Goal: Obtain resource: Download file/media

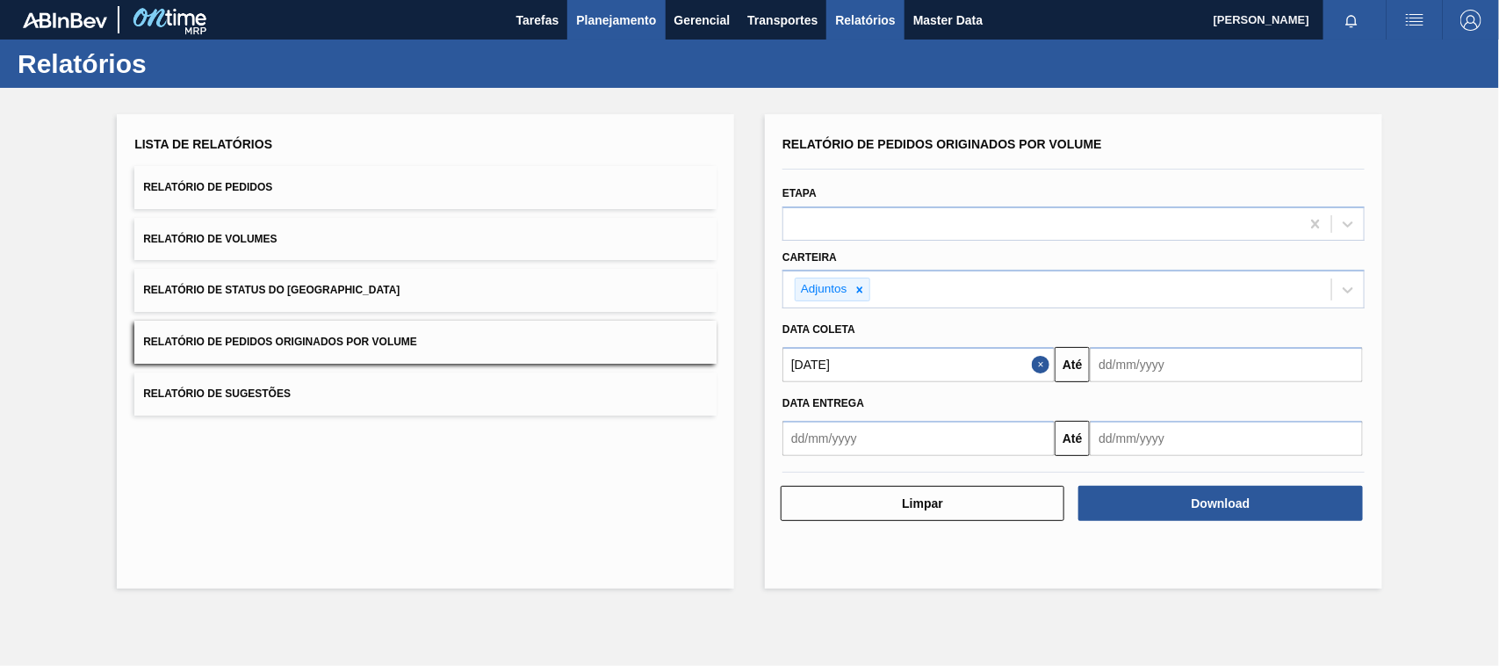
click at [648, 13] on span "Planejamento" at bounding box center [616, 20] width 80 height 21
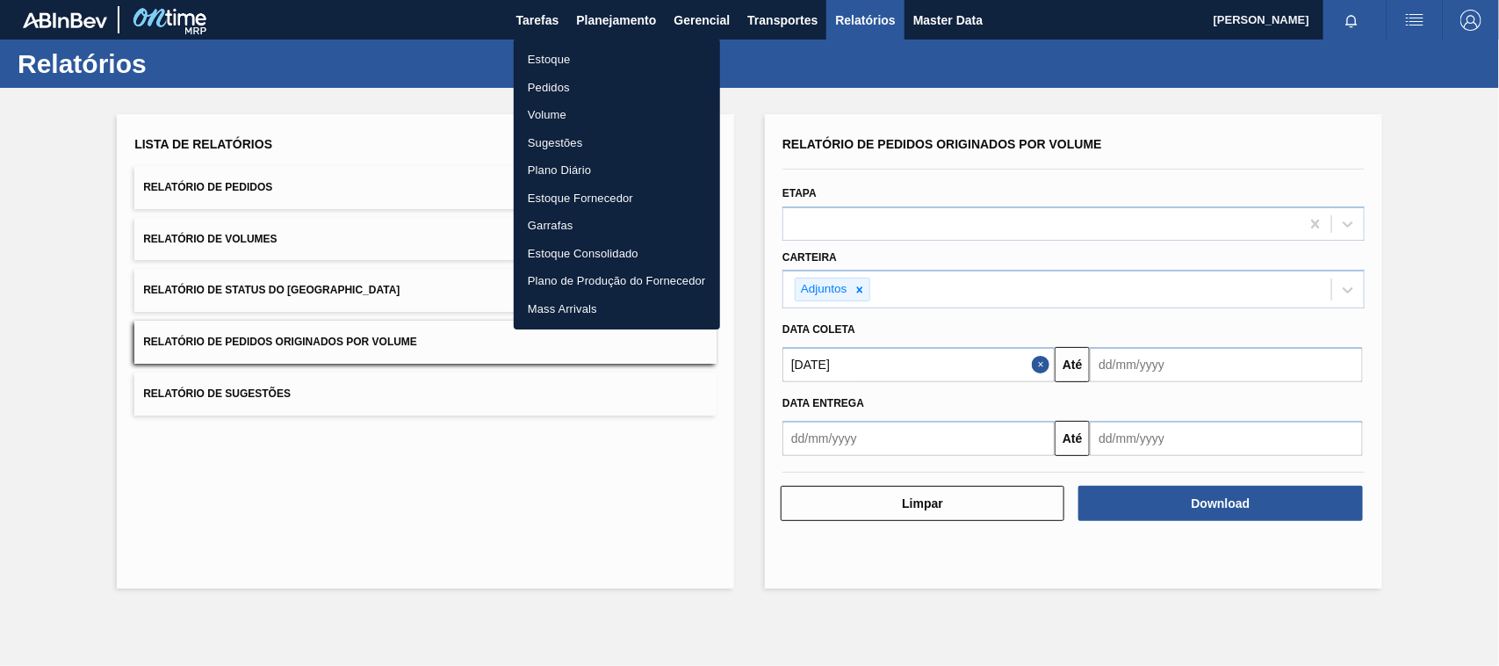
click at [559, 61] on li "Estoque" at bounding box center [617, 60] width 206 height 28
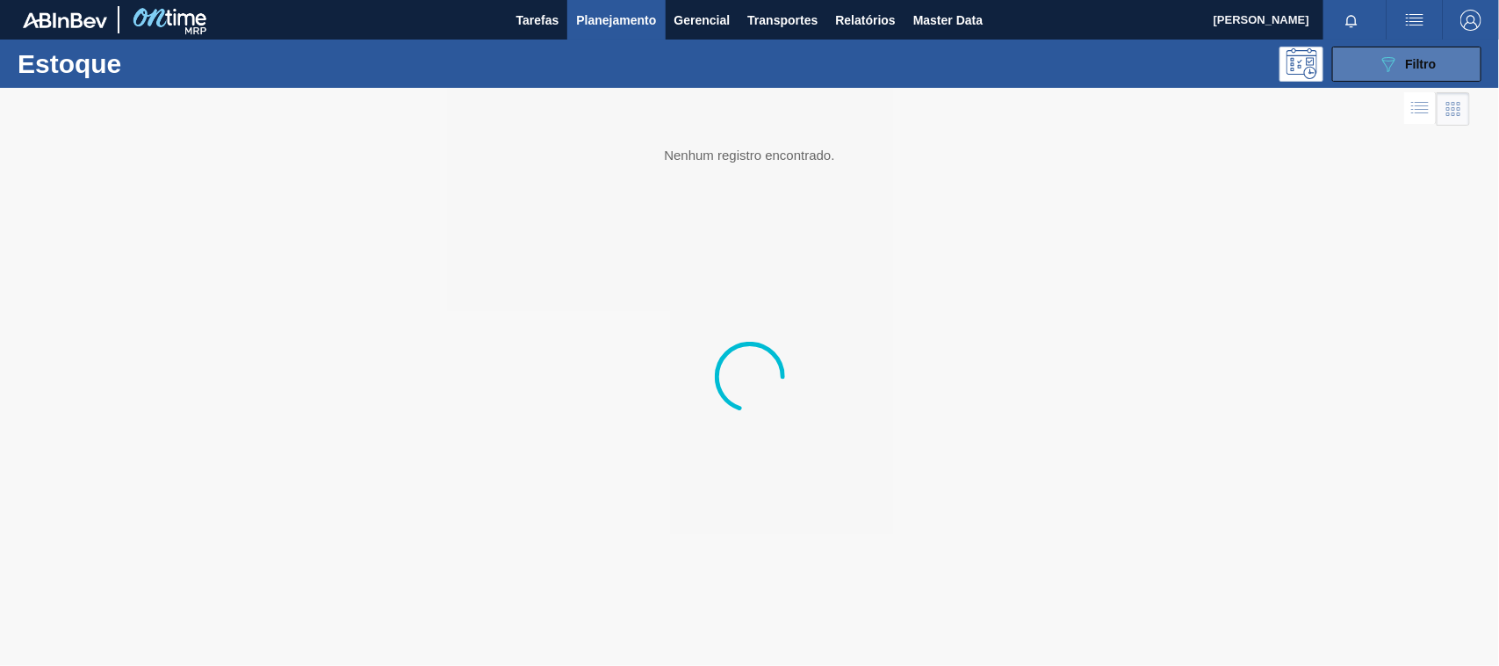
click at [1436, 73] on div "089F7B8B-B2A5-4AFE-B5C0-19BA573D28AC Filtro" at bounding box center [1407, 64] width 59 height 21
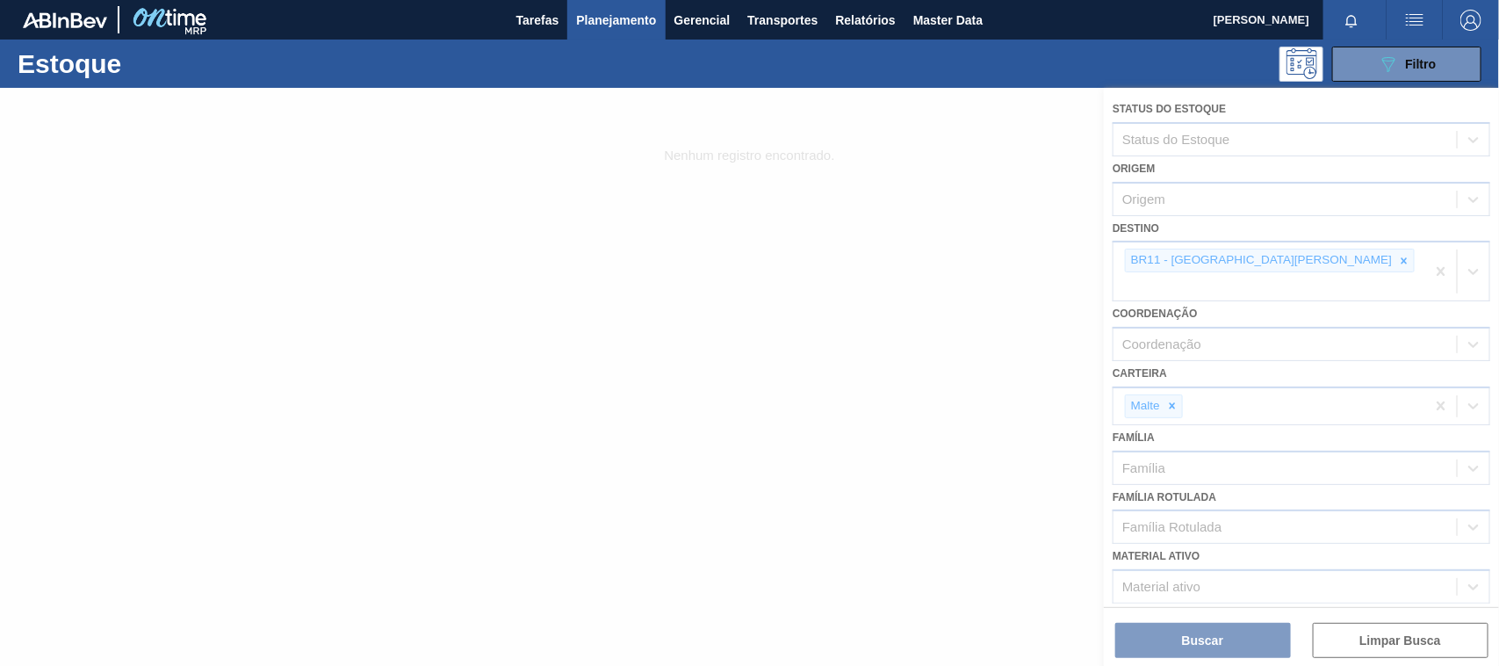
click at [1226, 261] on div at bounding box center [749, 377] width 1499 height 578
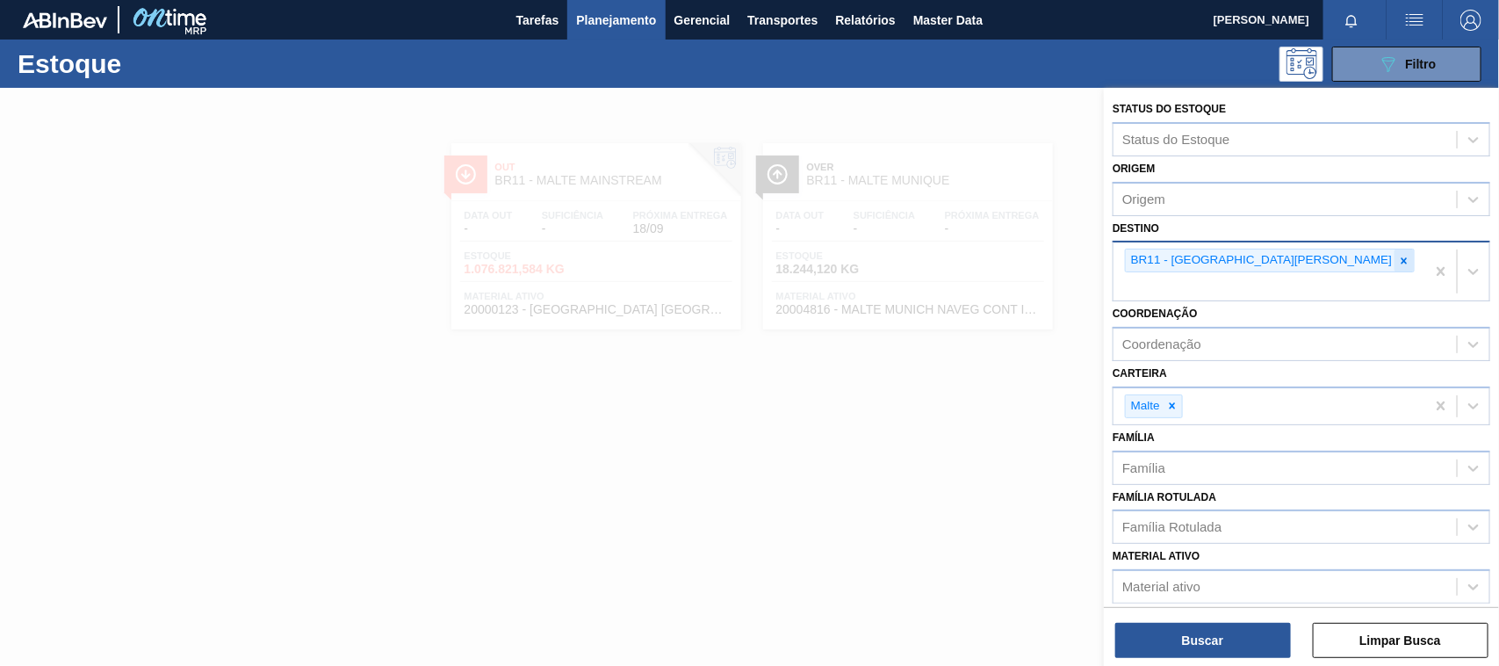
click at [1401, 261] on icon at bounding box center [1404, 260] width 6 height 6
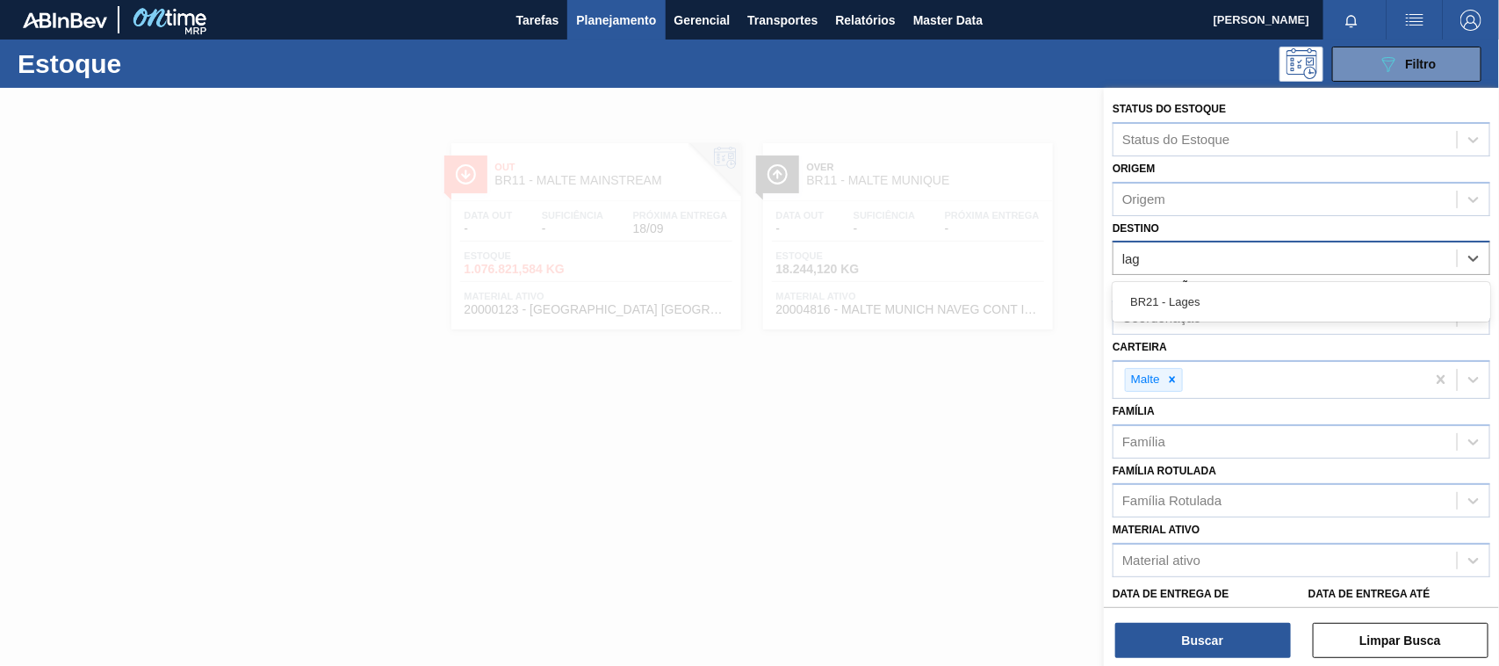
type input "lage"
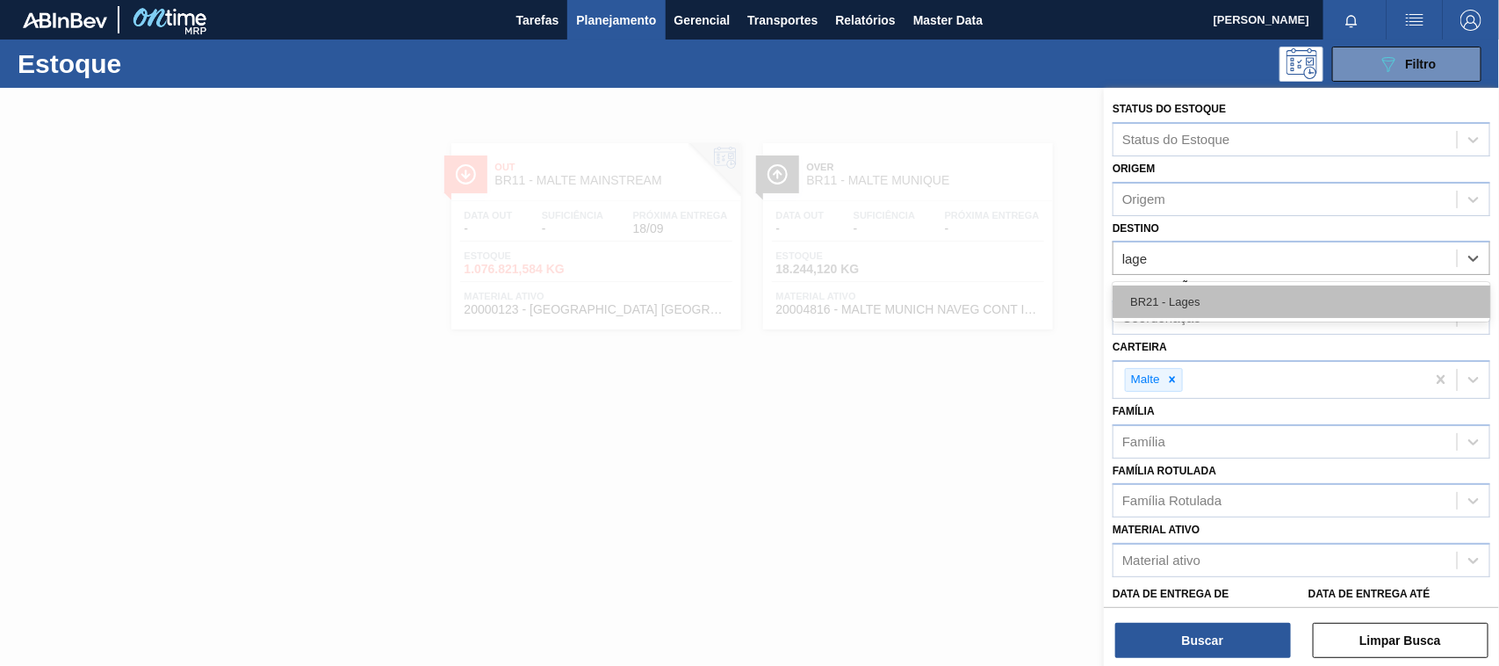
click at [1204, 297] on div "BR21 - Lages" at bounding box center [1302, 301] width 378 height 32
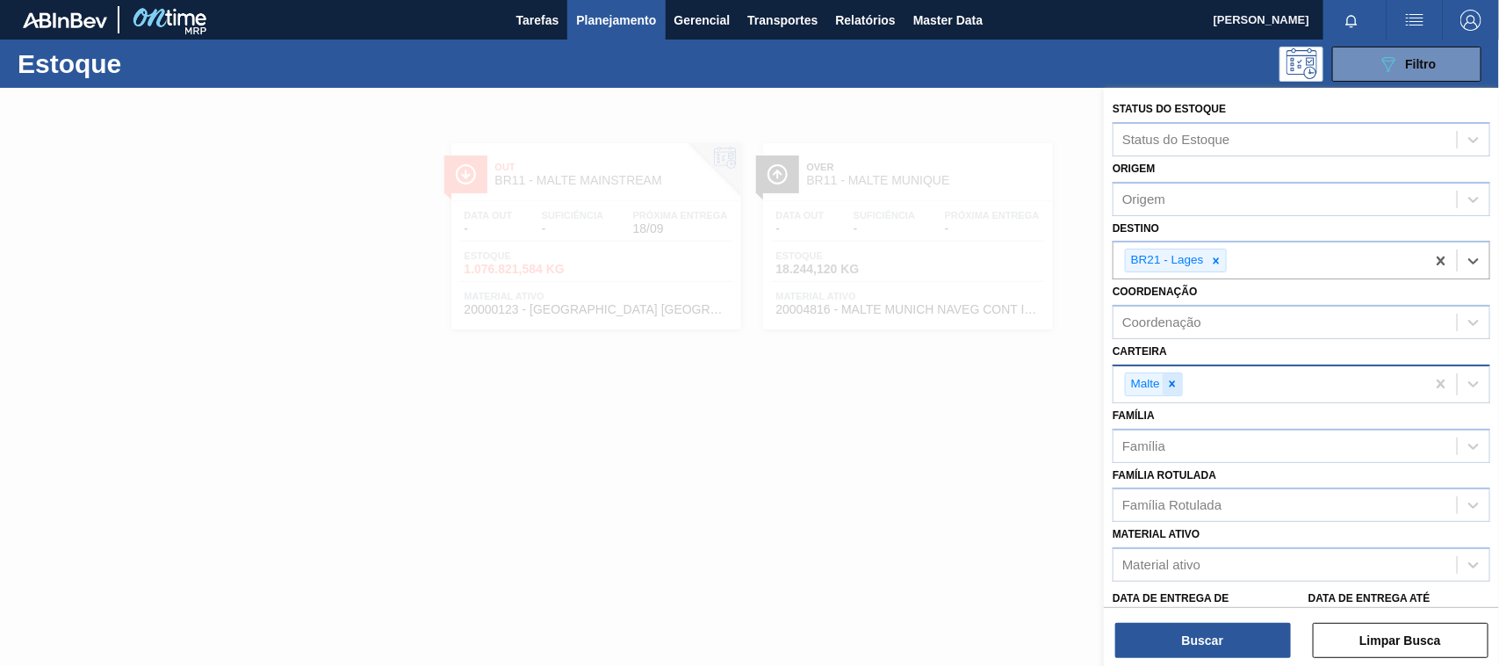
click at [1171, 378] on icon at bounding box center [1172, 384] width 12 height 12
type input "ad"
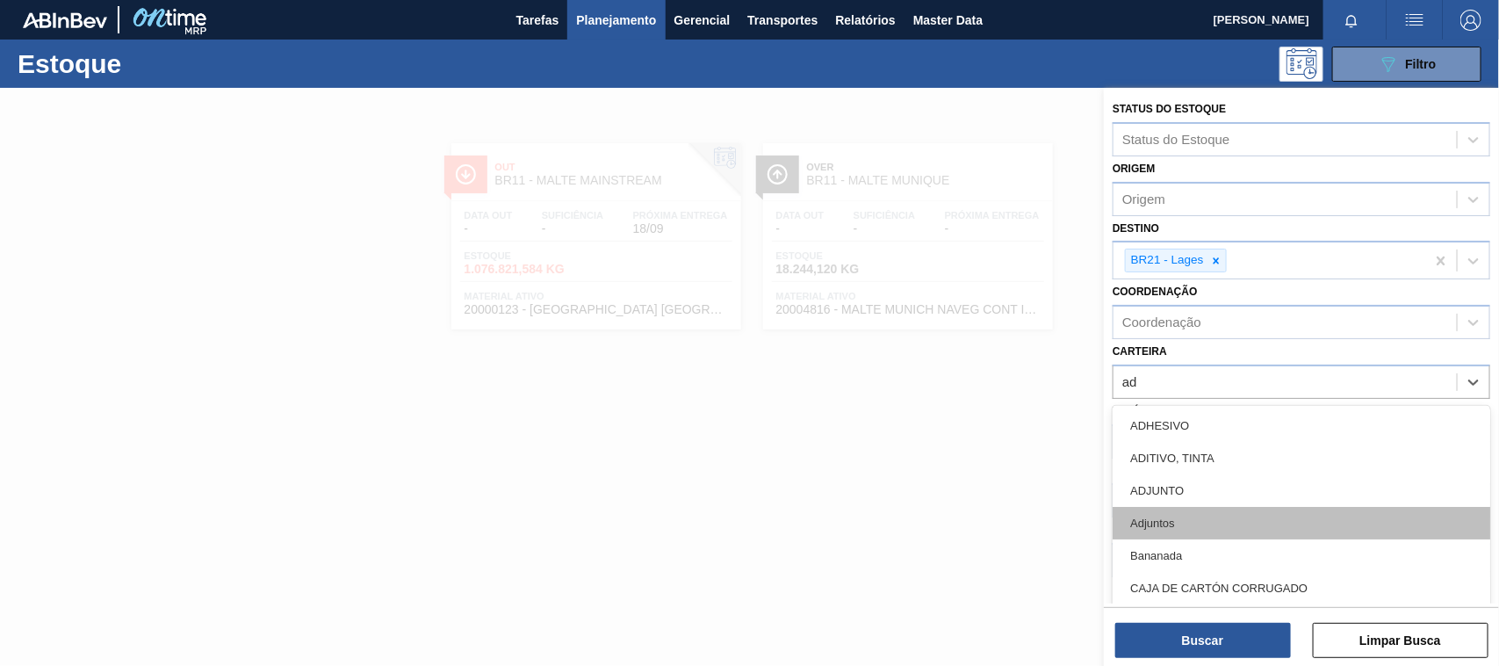
click at [1156, 523] on div "Adjuntos" at bounding box center [1302, 523] width 378 height 32
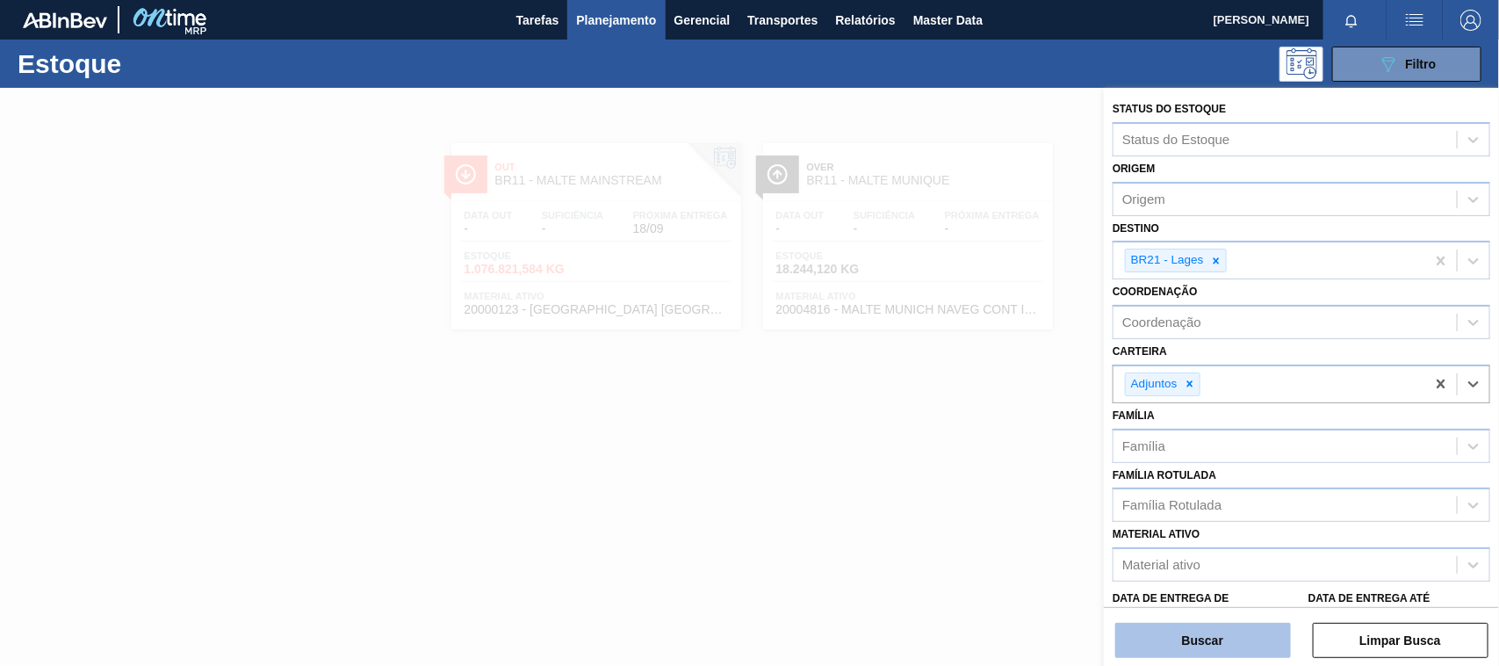
click at [1243, 635] on button "Buscar" at bounding box center [1203, 640] width 176 height 35
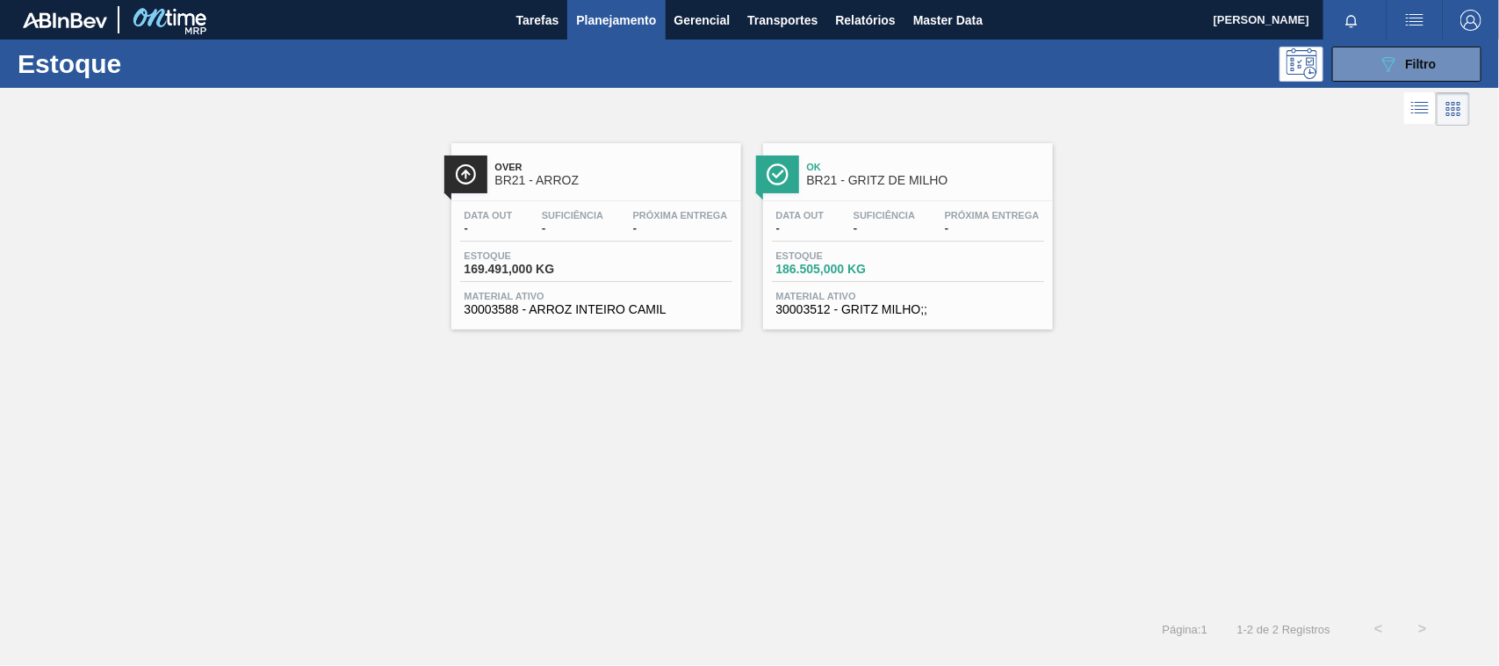
click at [863, 184] on span "BR21 - GRITZ DE MILHO" at bounding box center [925, 180] width 237 height 13
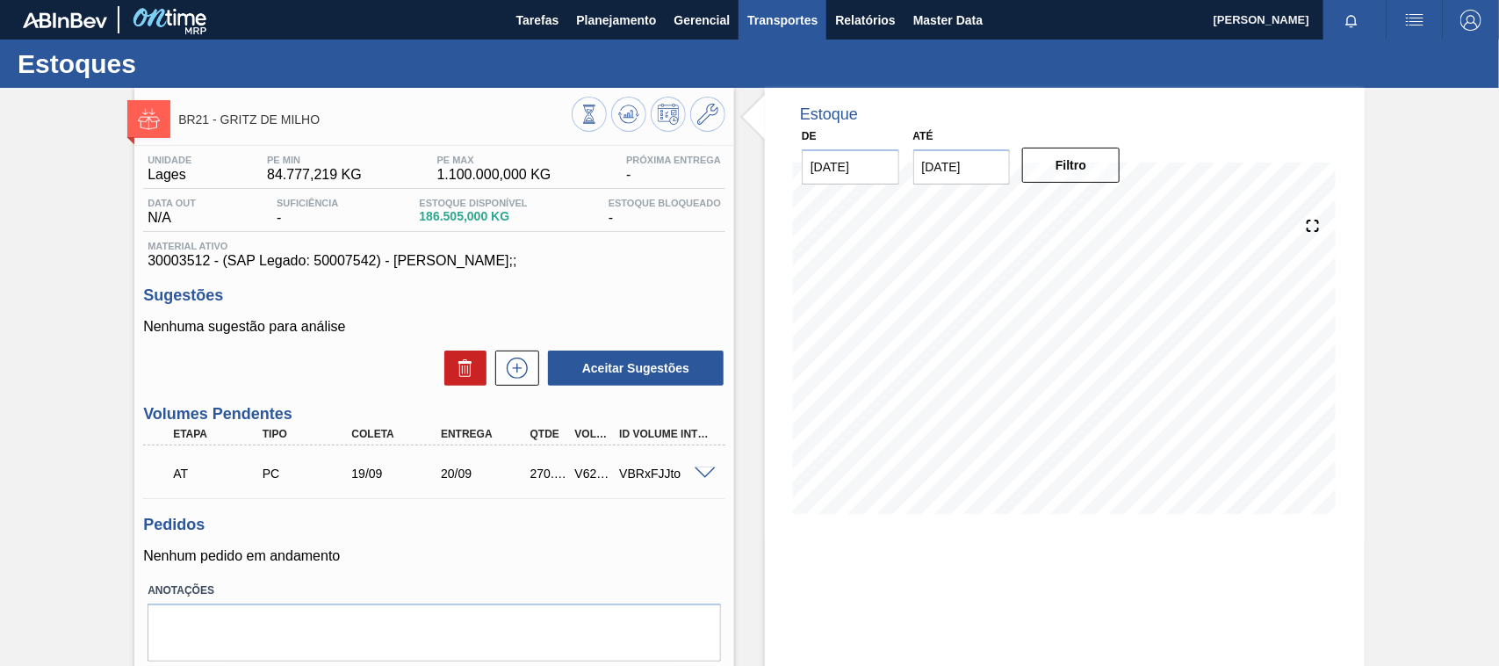
click at [768, 23] on span "Transportes" at bounding box center [782, 20] width 70 height 21
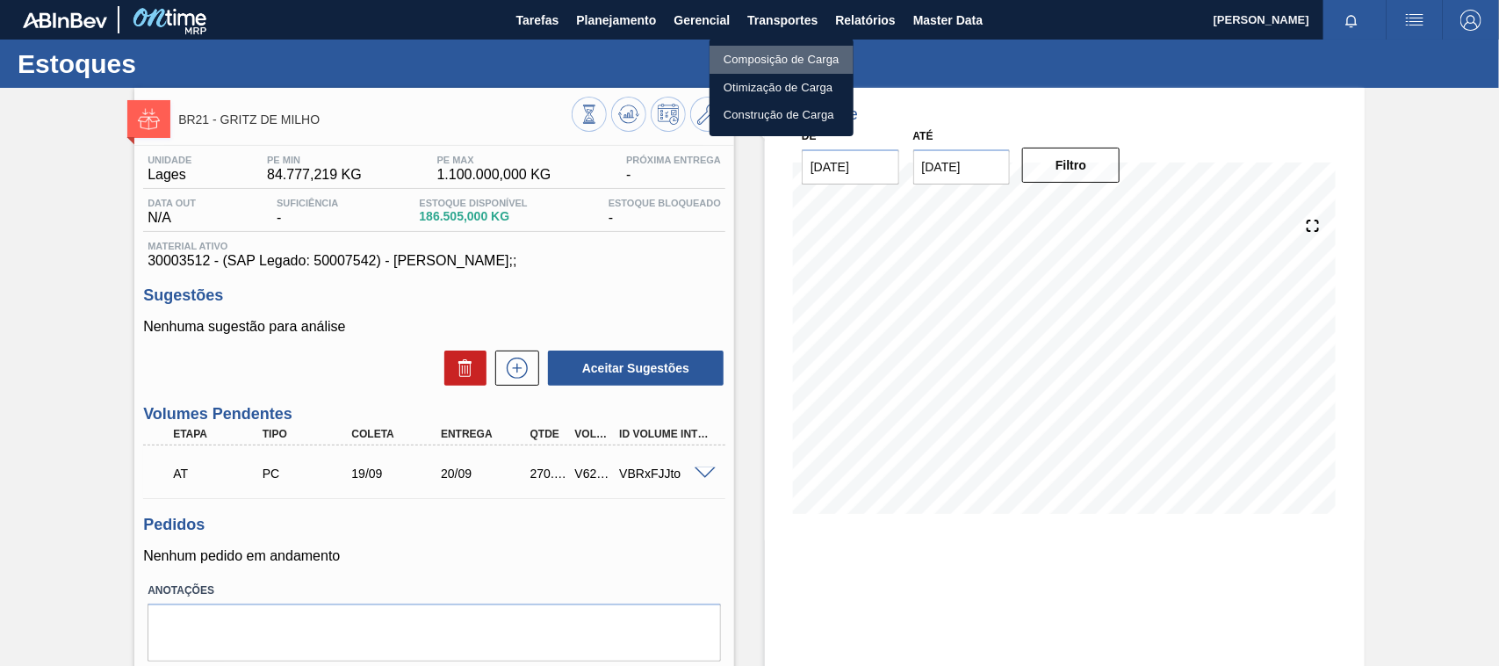
click at [780, 59] on li "Composição de Carga" at bounding box center [782, 60] width 144 height 28
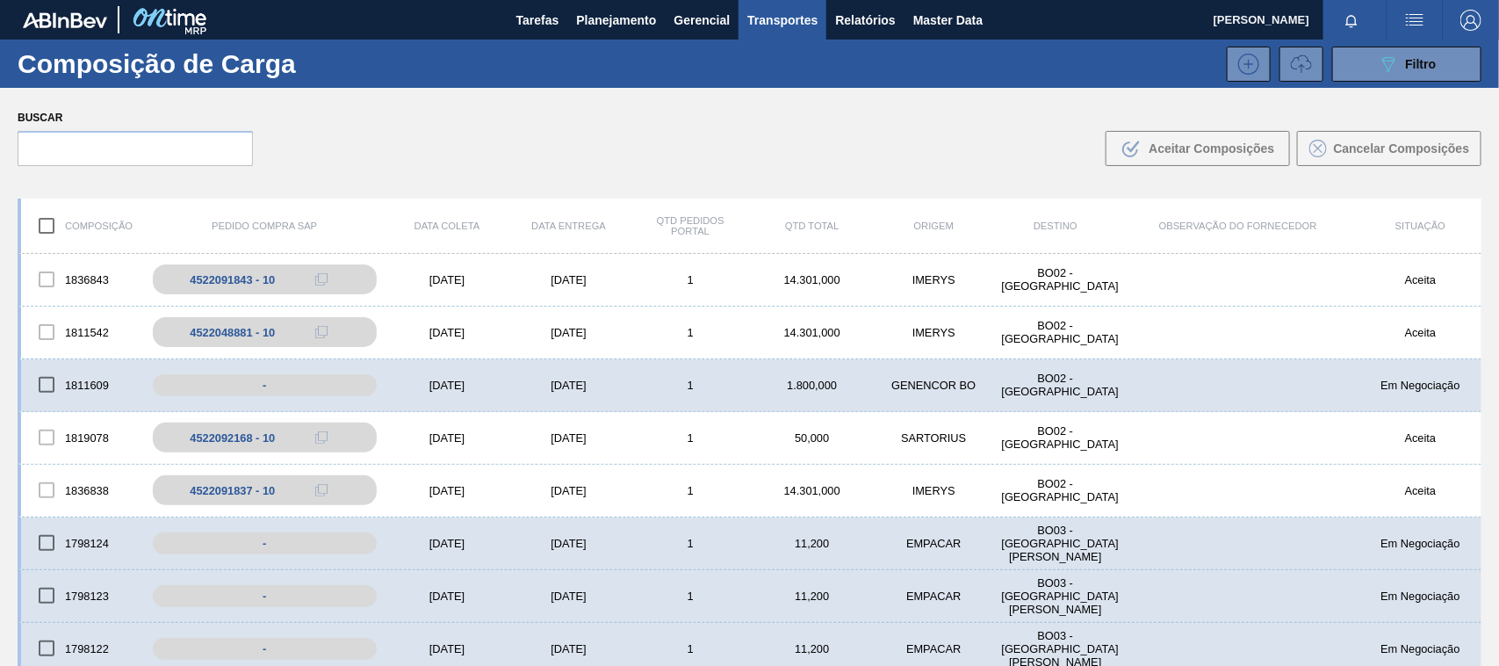
click at [802, 25] on span "Transportes" at bounding box center [782, 20] width 70 height 21
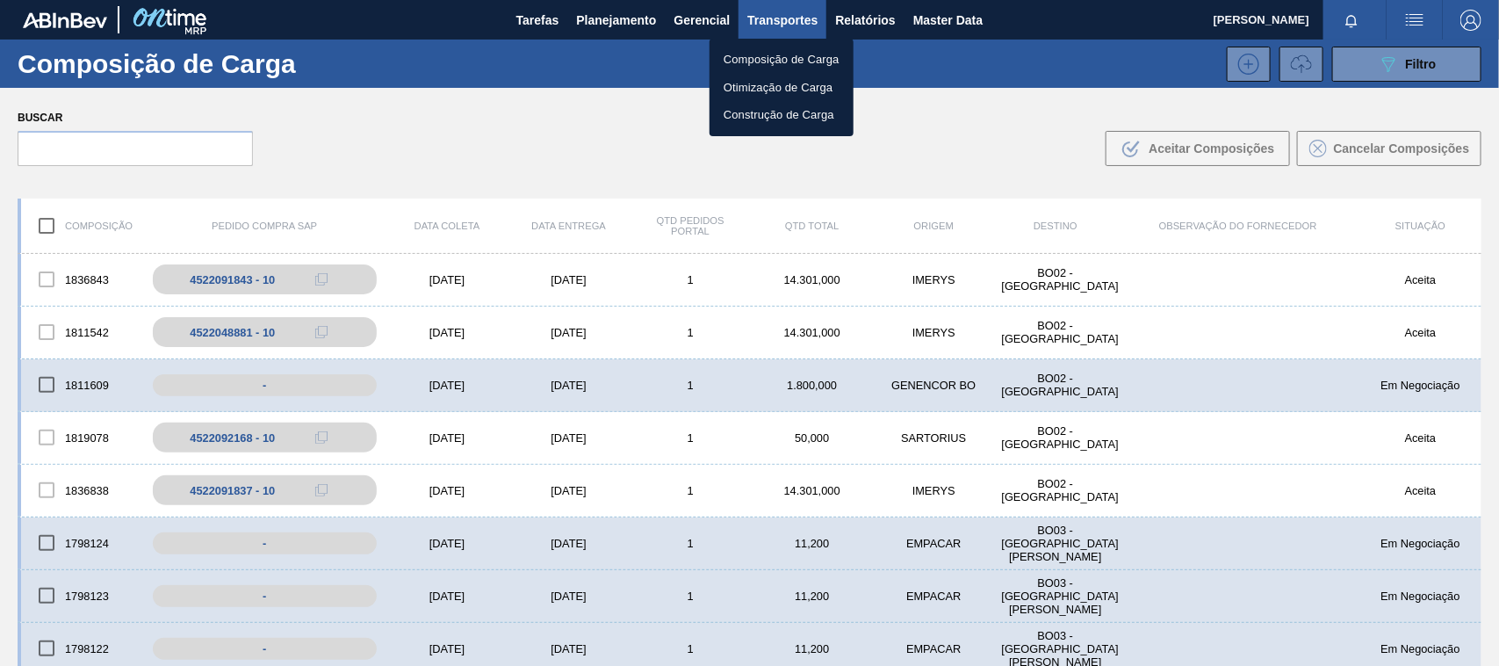
click at [773, 92] on li "Otimização de Carga" at bounding box center [782, 88] width 144 height 28
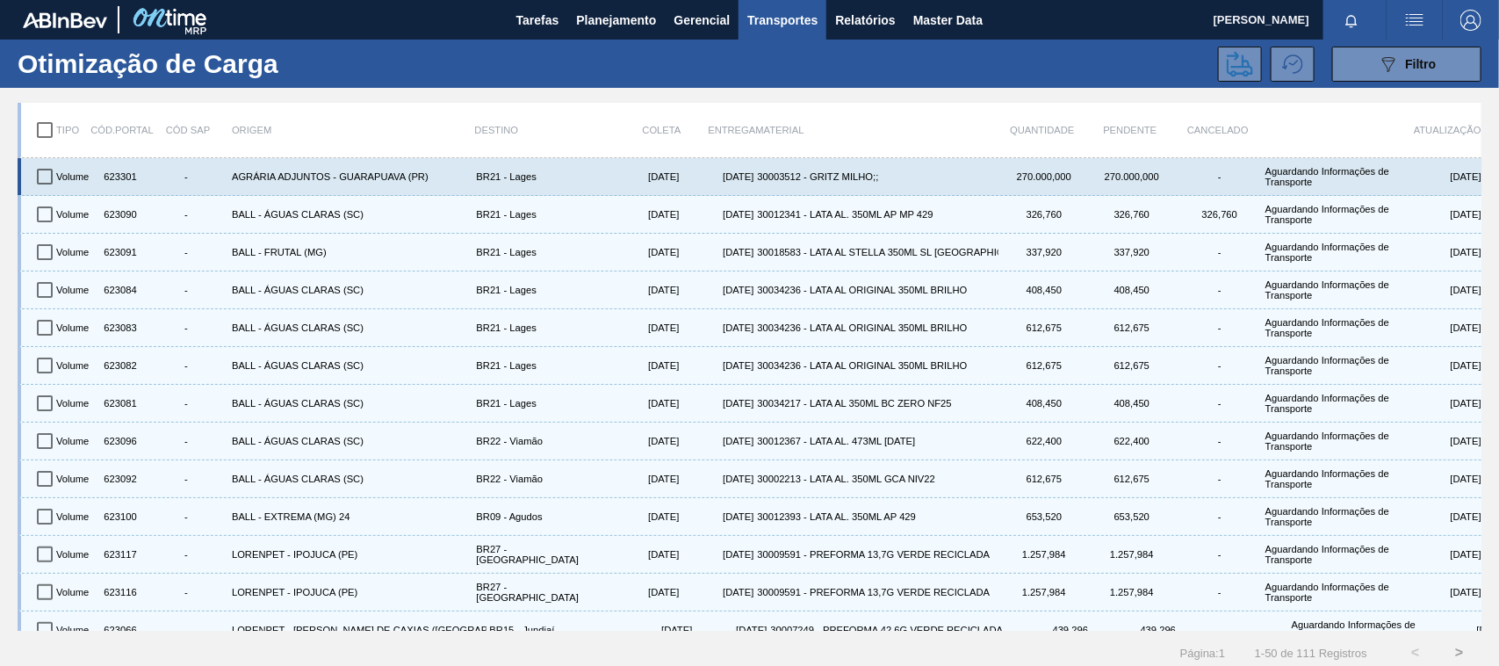
click at [42, 177] on input "checkbox" at bounding box center [44, 176] width 37 height 37
click at [41, 174] on input "checkbox" at bounding box center [44, 176] width 37 height 37
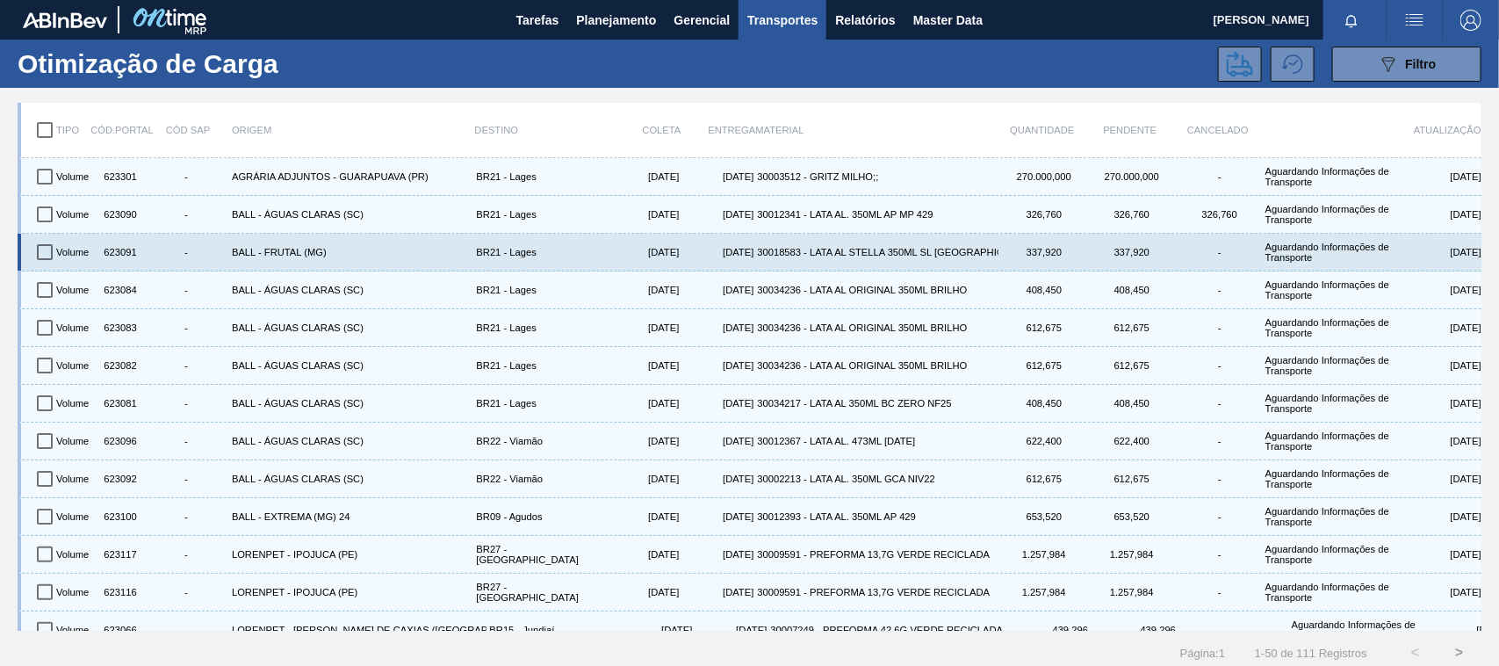
click at [249, 248] on div "BALL - FRUTAL (MG)" at bounding box center [350, 252] width 245 height 30
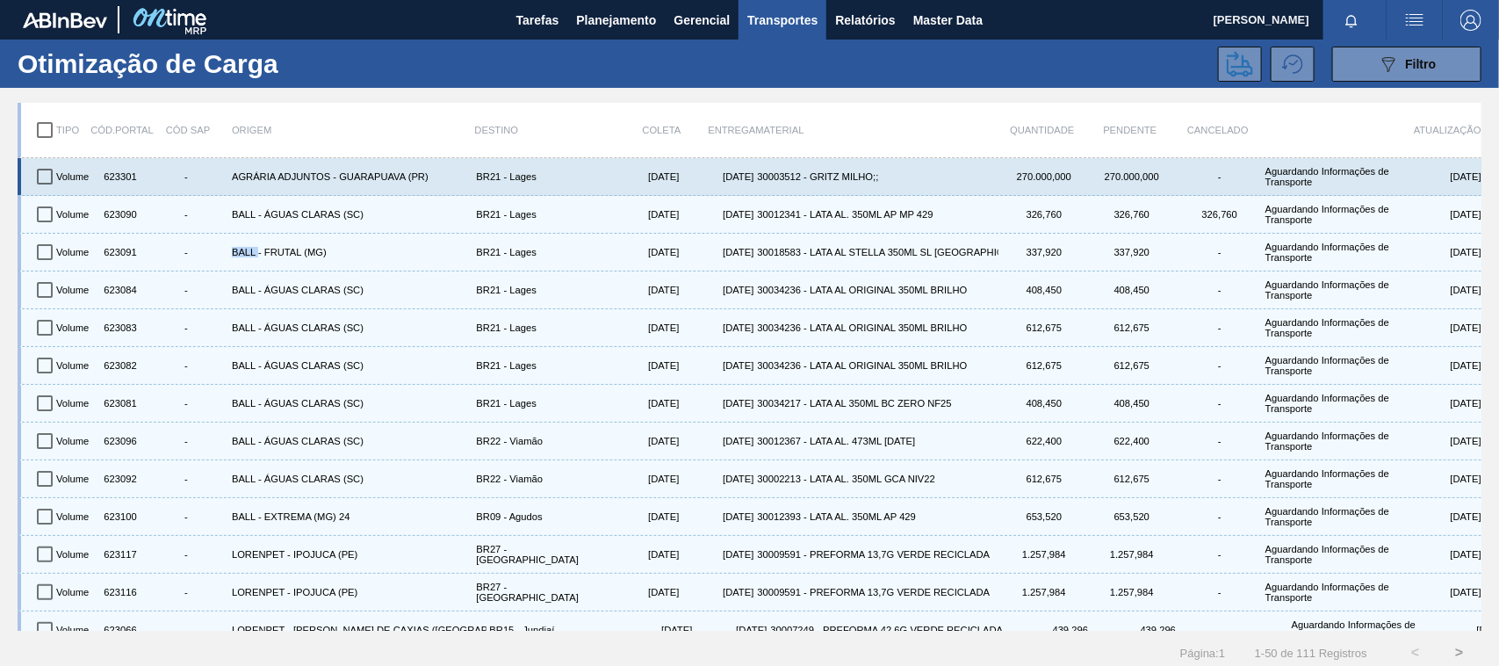
click at [44, 173] on input "checkbox" at bounding box center [44, 176] width 37 height 37
checkbox input "true"
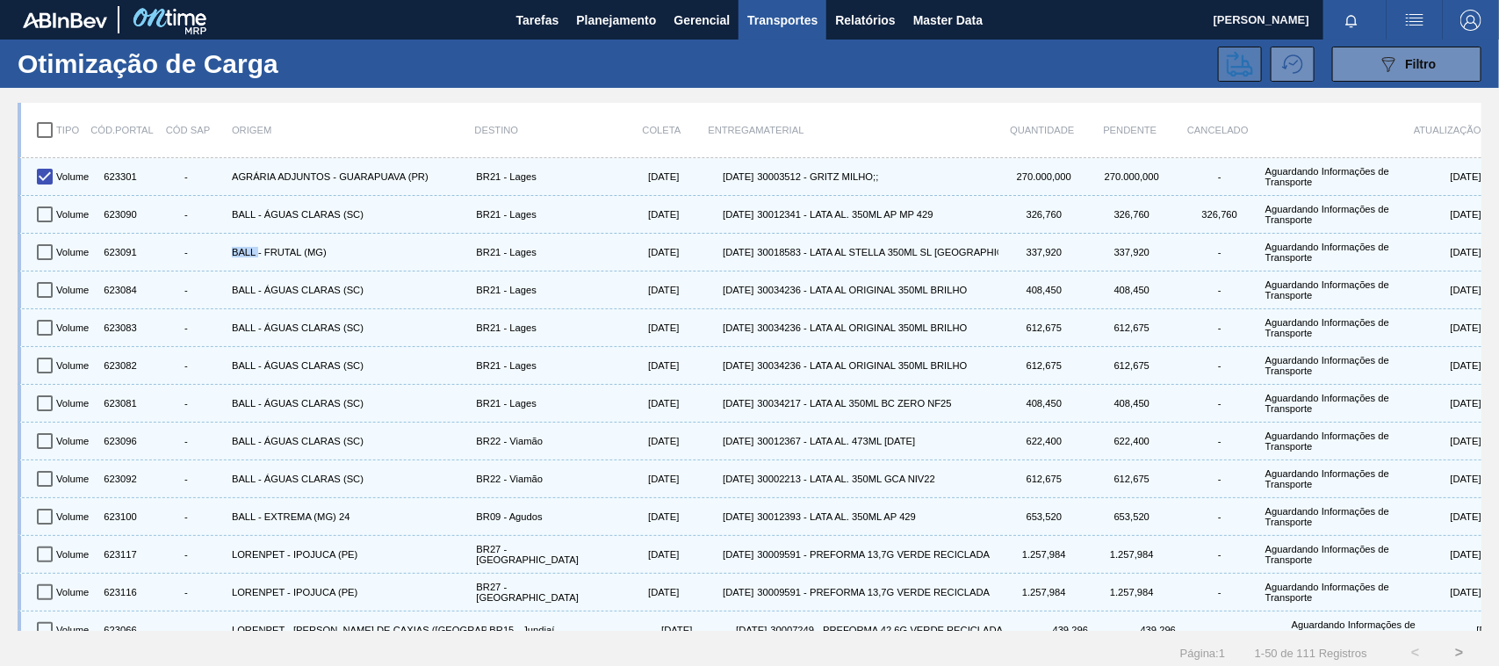
click at [1222, 54] on button at bounding box center [1240, 64] width 44 height 35
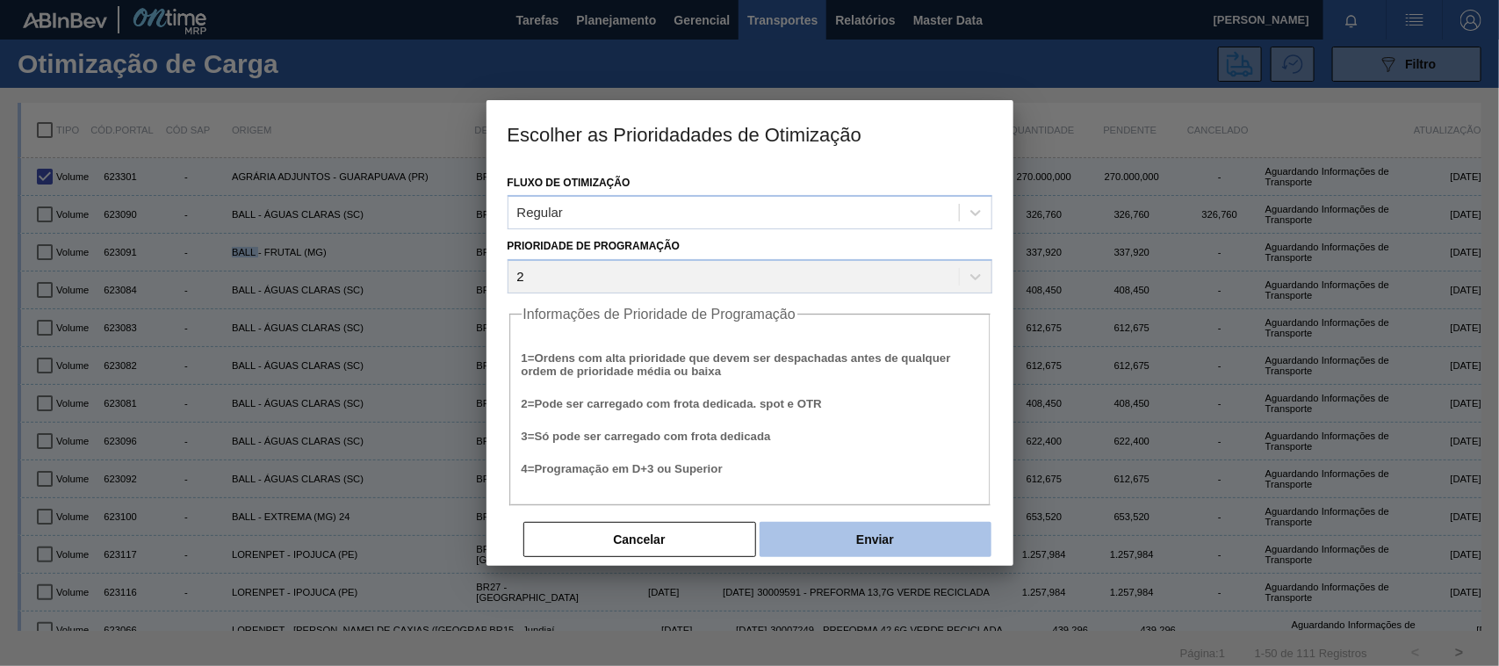
click at [848, 540] on button "Enviar" at bounding box center [876, 539] width 232 height 35
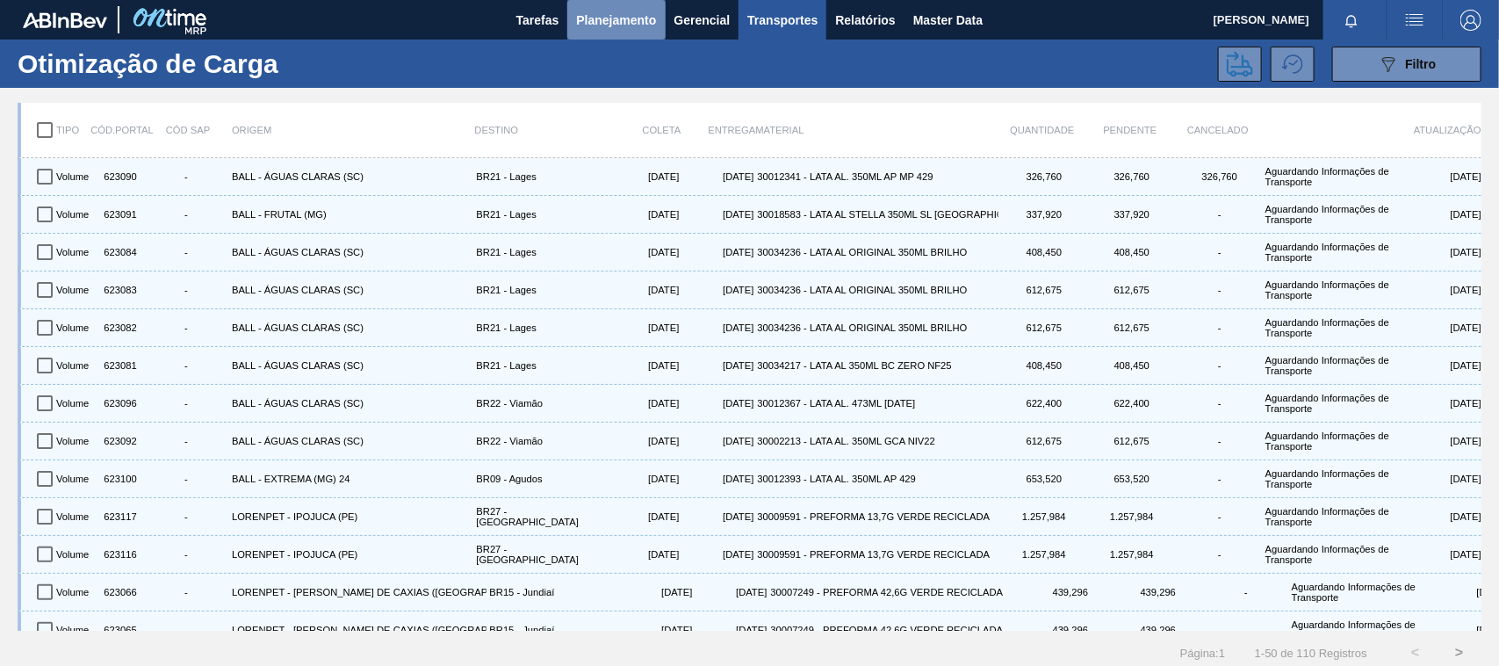
click at [619, 18] on span "Planejamento" at bounding box center [616, 20] width 80 height 21
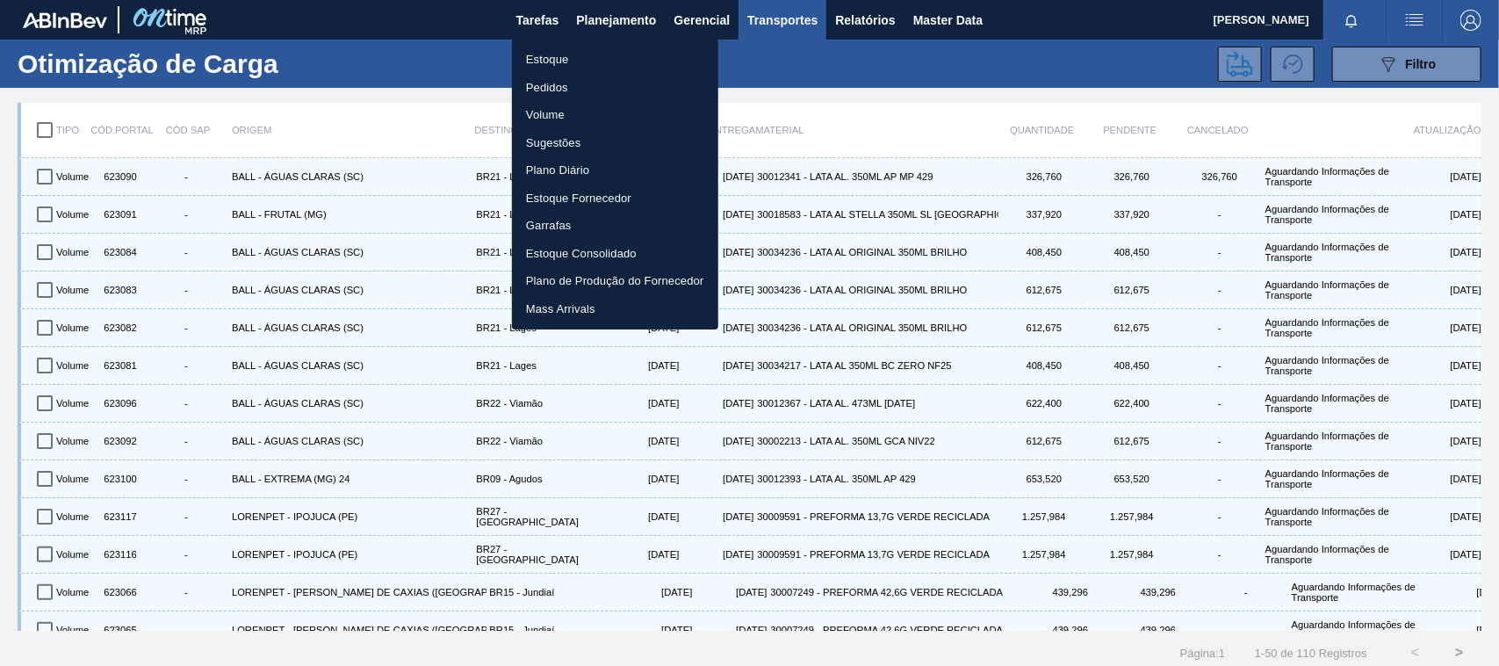
click at [547, 64] on li "Estoque" at bounding box center [615, 60] width 206 height 28
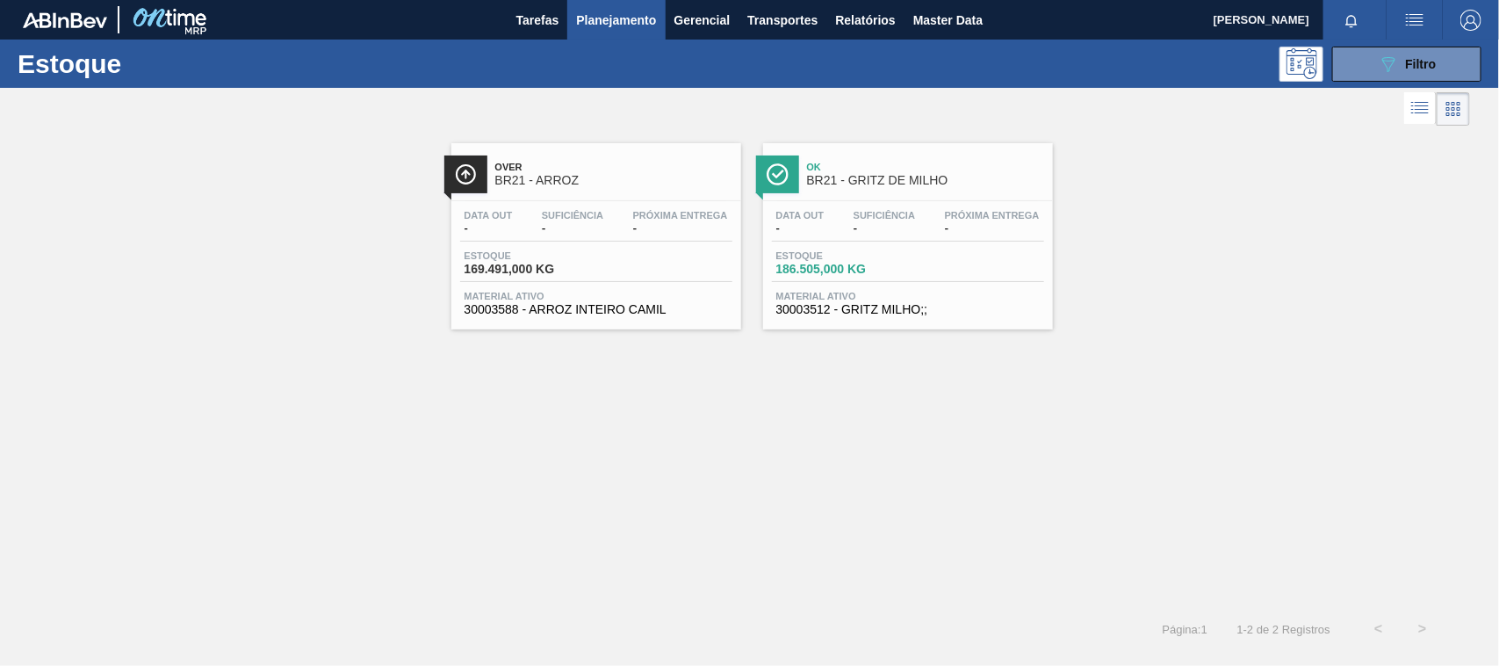
click at [891, 174] on span "BR21 - GRITZ DE MILHO" at bounding box center [925, 180] width 237 height 13
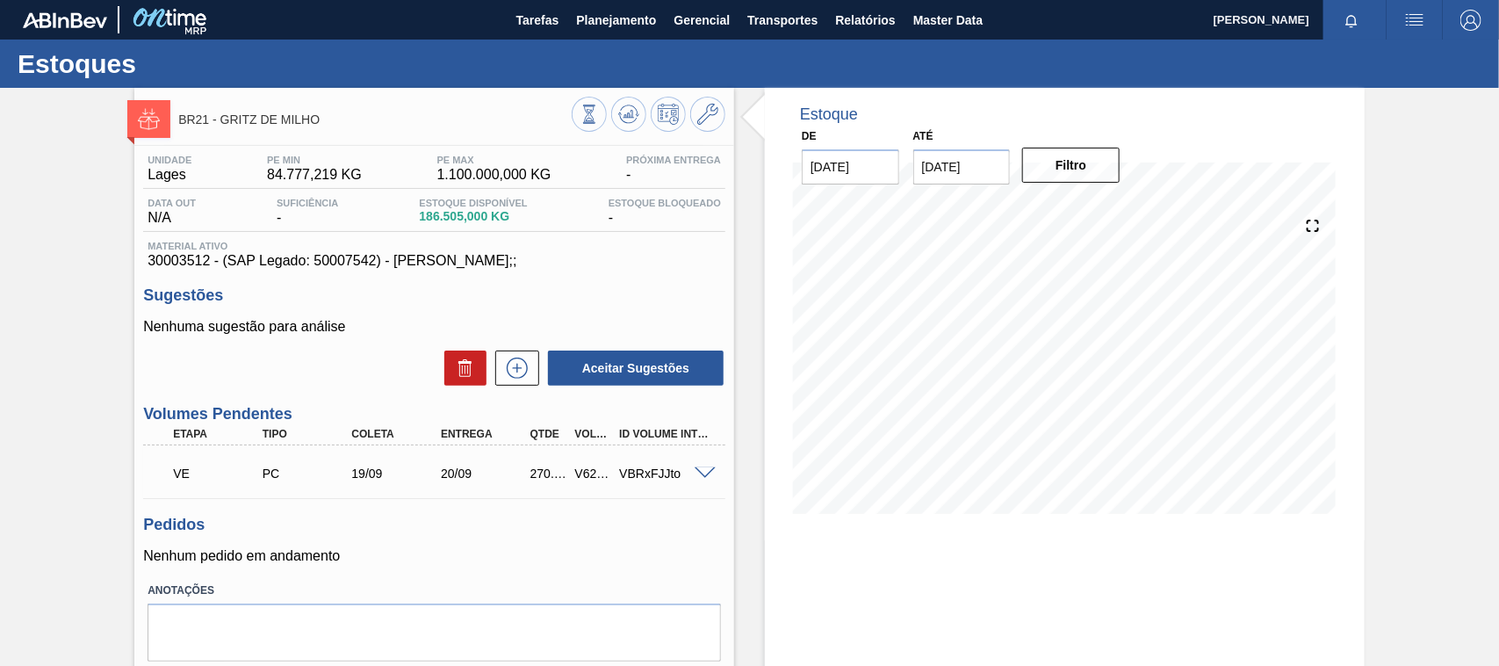
click at [587, 471] on div "V623301" at bounding box center [594, 473] width 46 height 14
copy div "V623301"
click at [701, 475] on span at bounding box center [705, 473] width 21 height 13
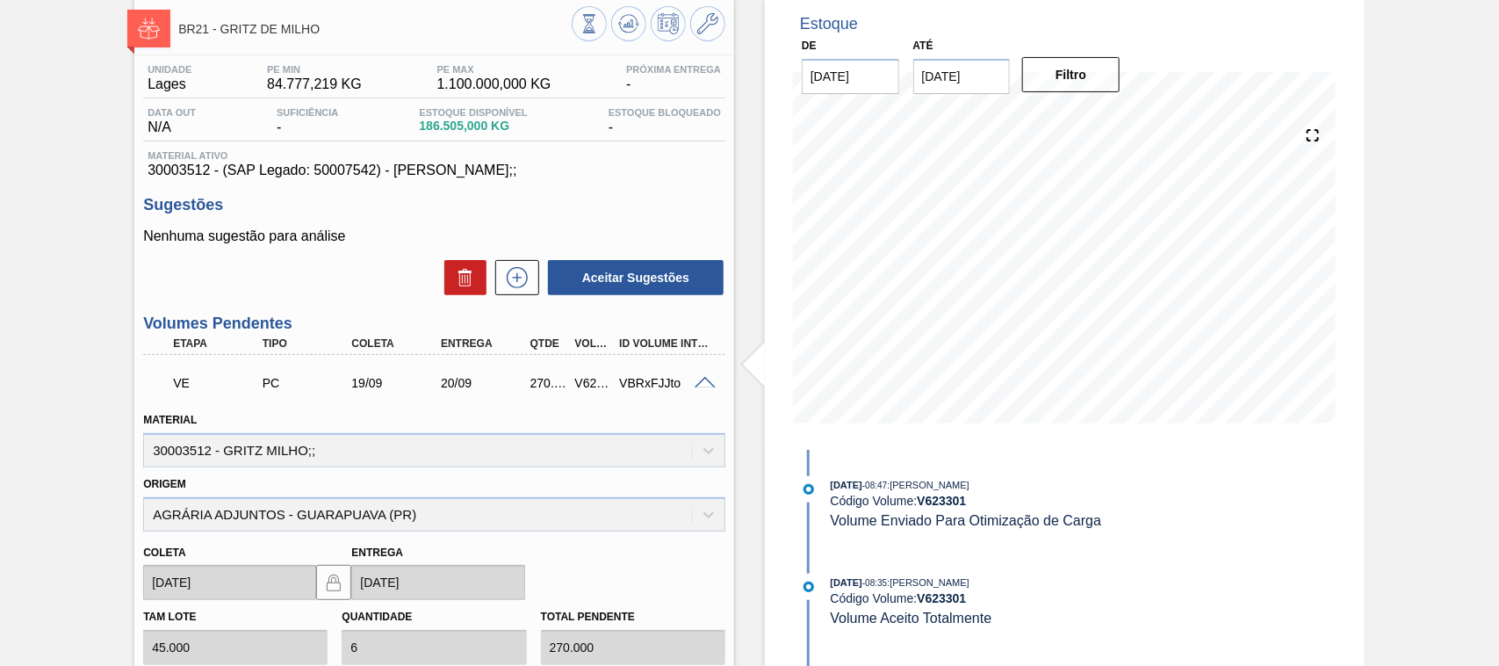
scroll to position [183, 0]
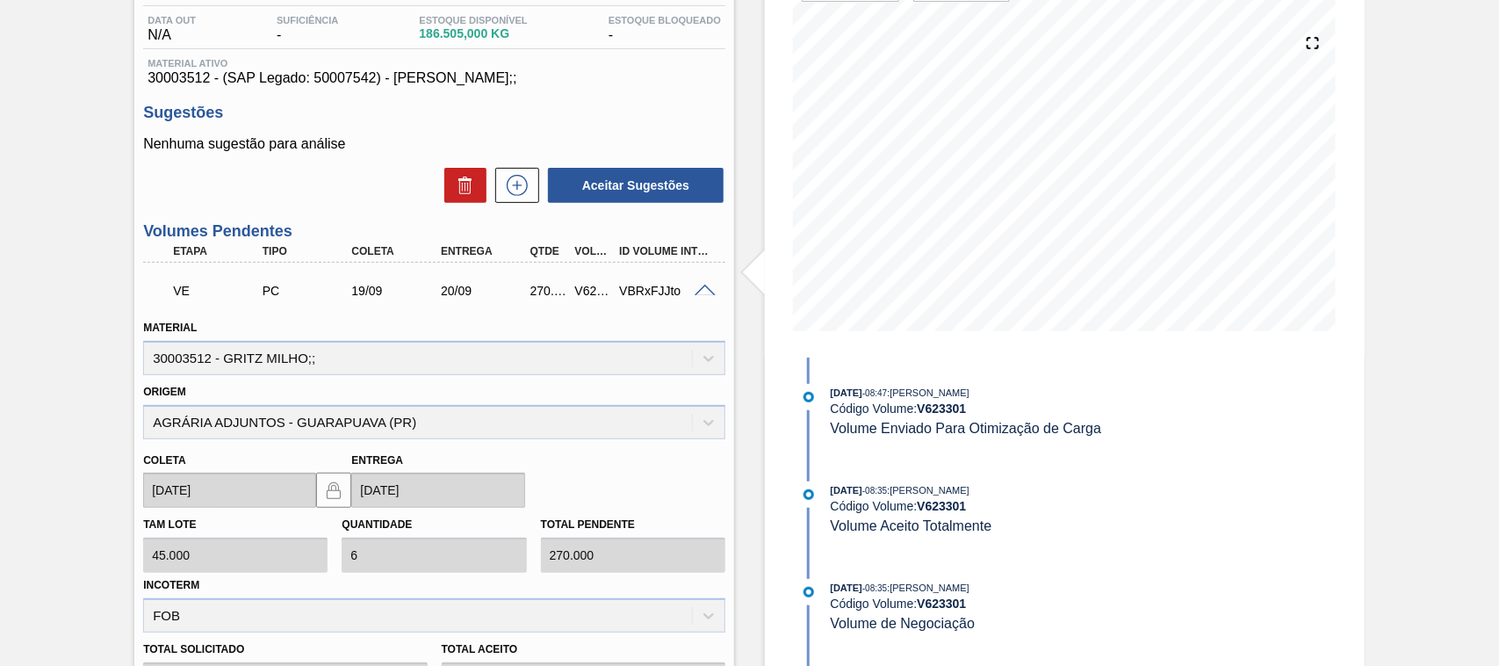
click at [700, 290] on span at bounding box center [705, 291] width 21 height 13
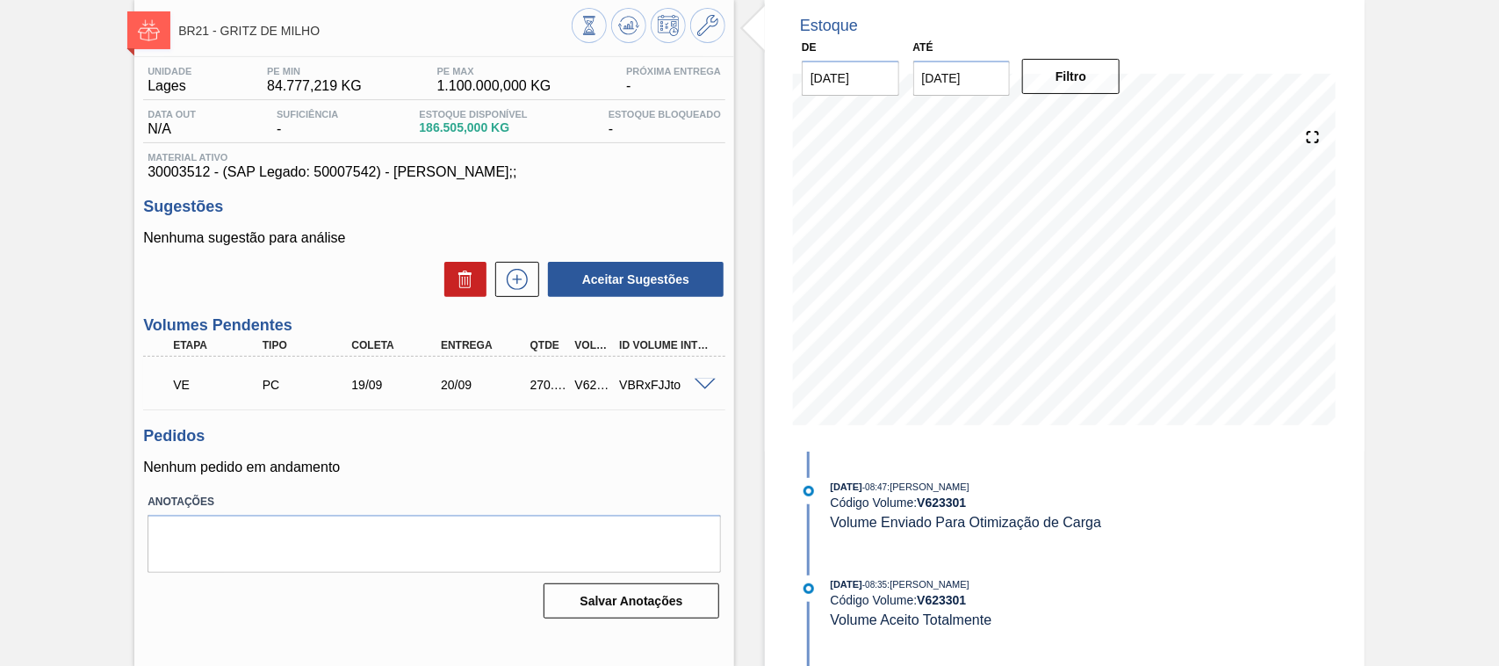
scroll to position [0, 0]
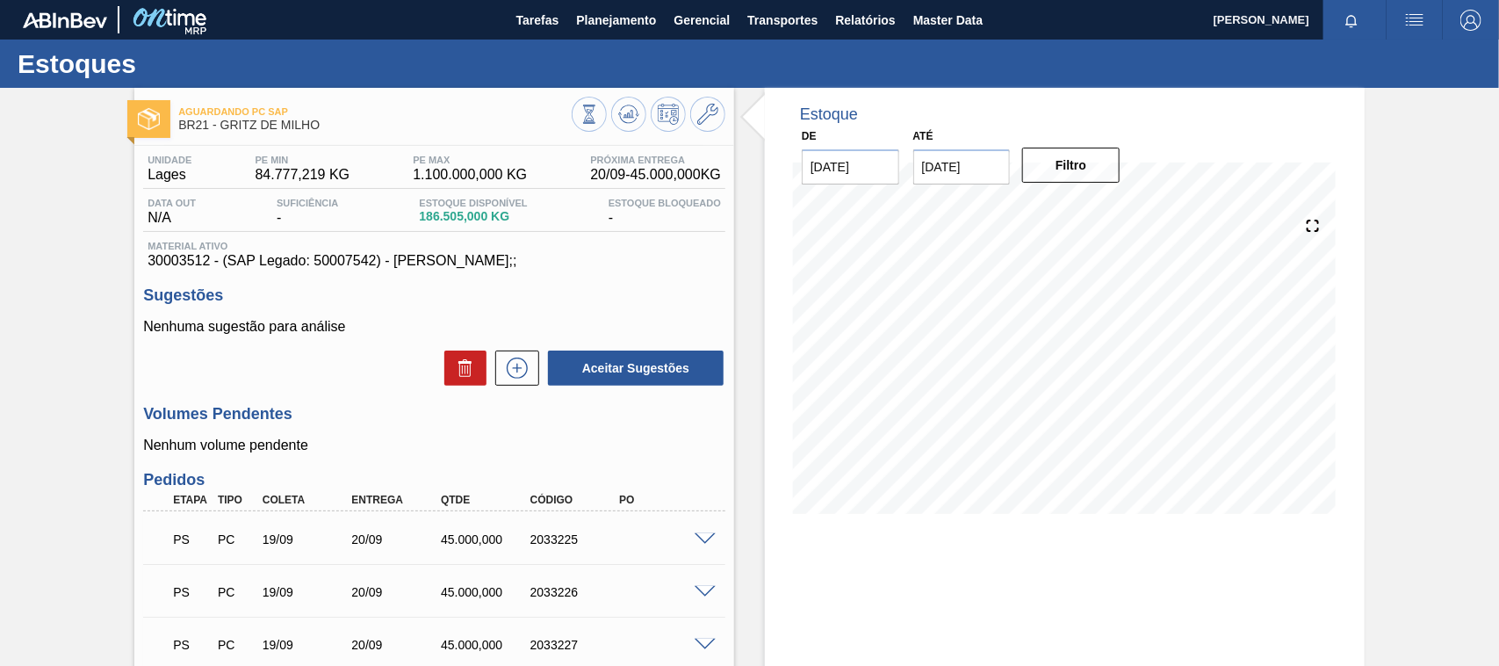
scroll to position [307, 0]
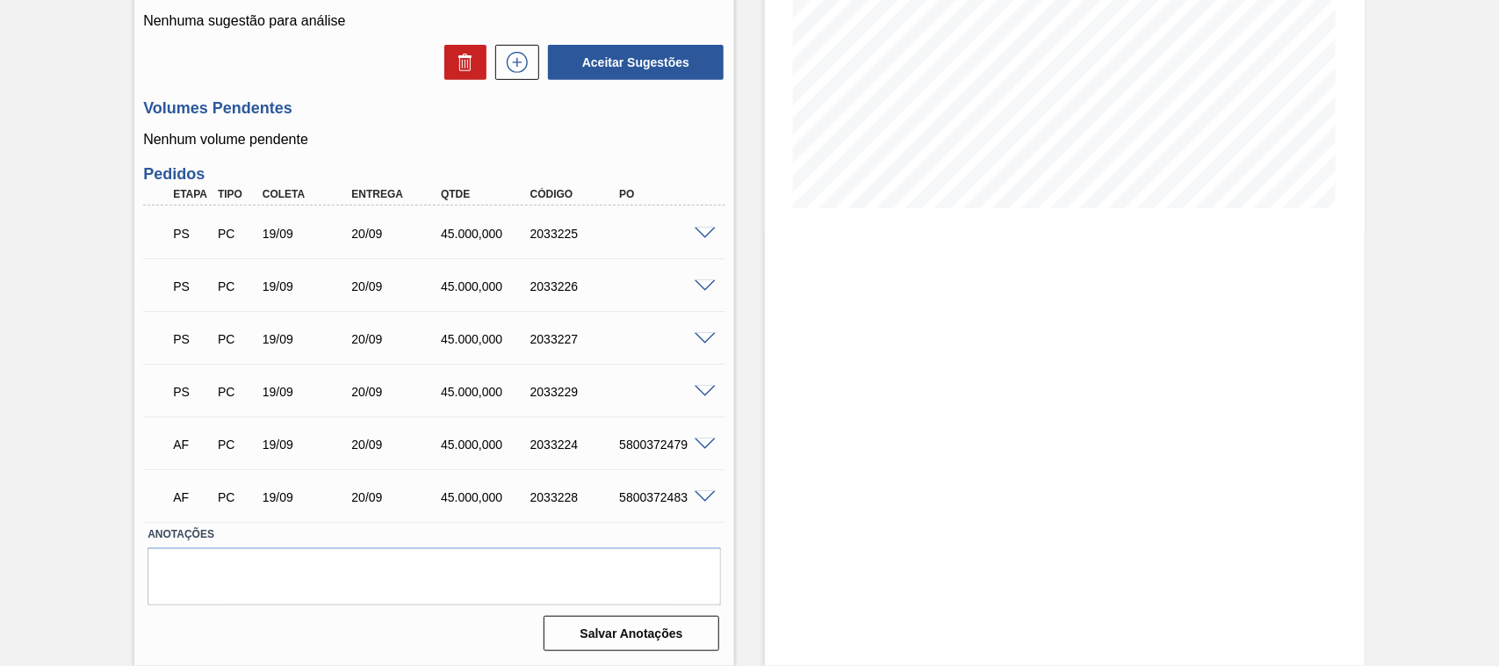
click at [281, 393] on div "19/09" at bounding box center [307, 392] width 99 height 14
drag, startPoint x: 358, startPoint y: 386, endPoint x: 383, endPoint y: 392, distance: 25.1
click at [383, 392] on div "20/09" at bounding box center [396, 392] width 99 height 14
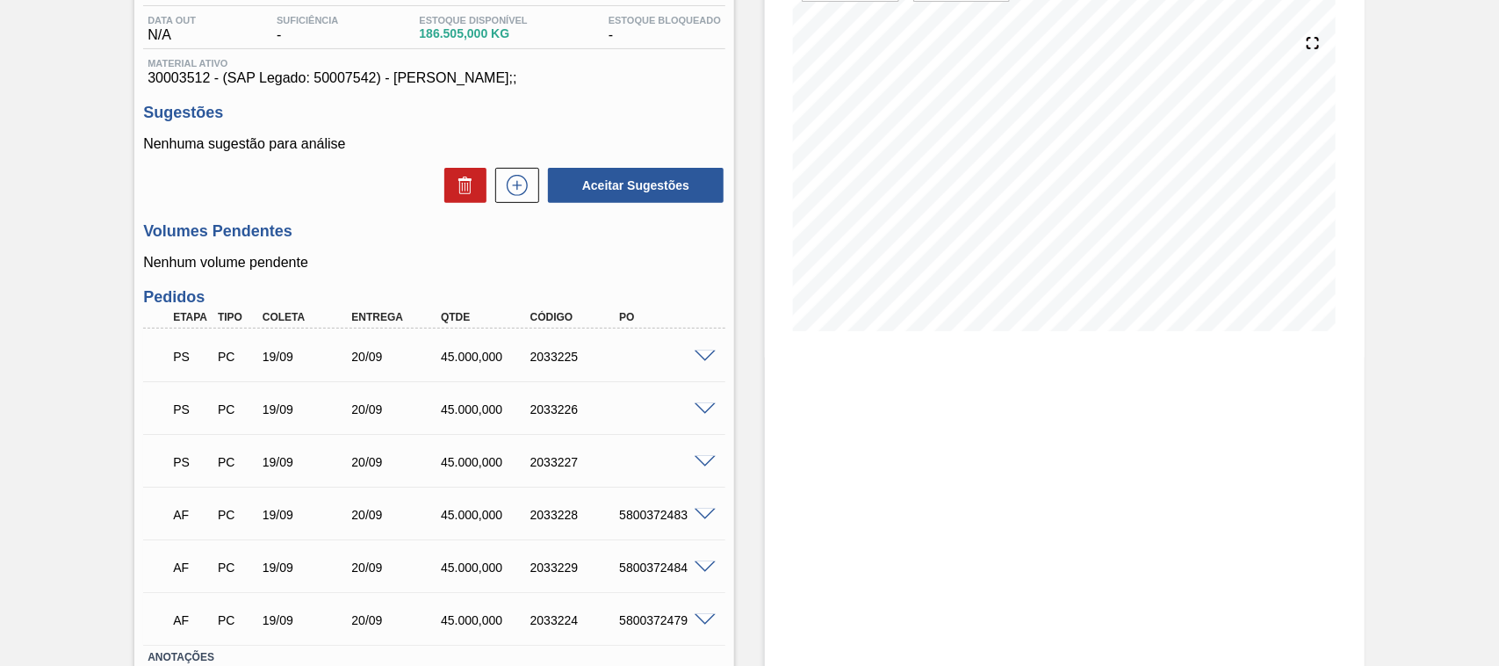
scroll to position [274, 0]
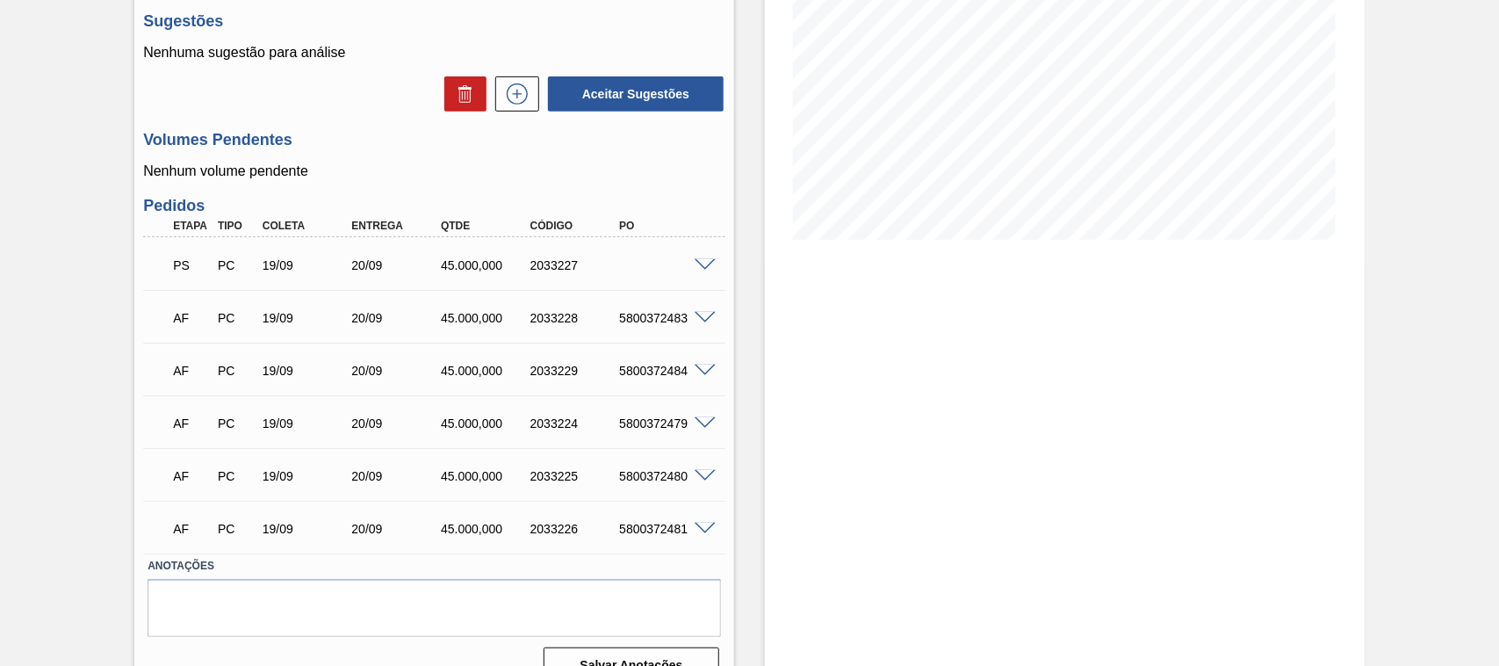
scroll to position [307, 0]
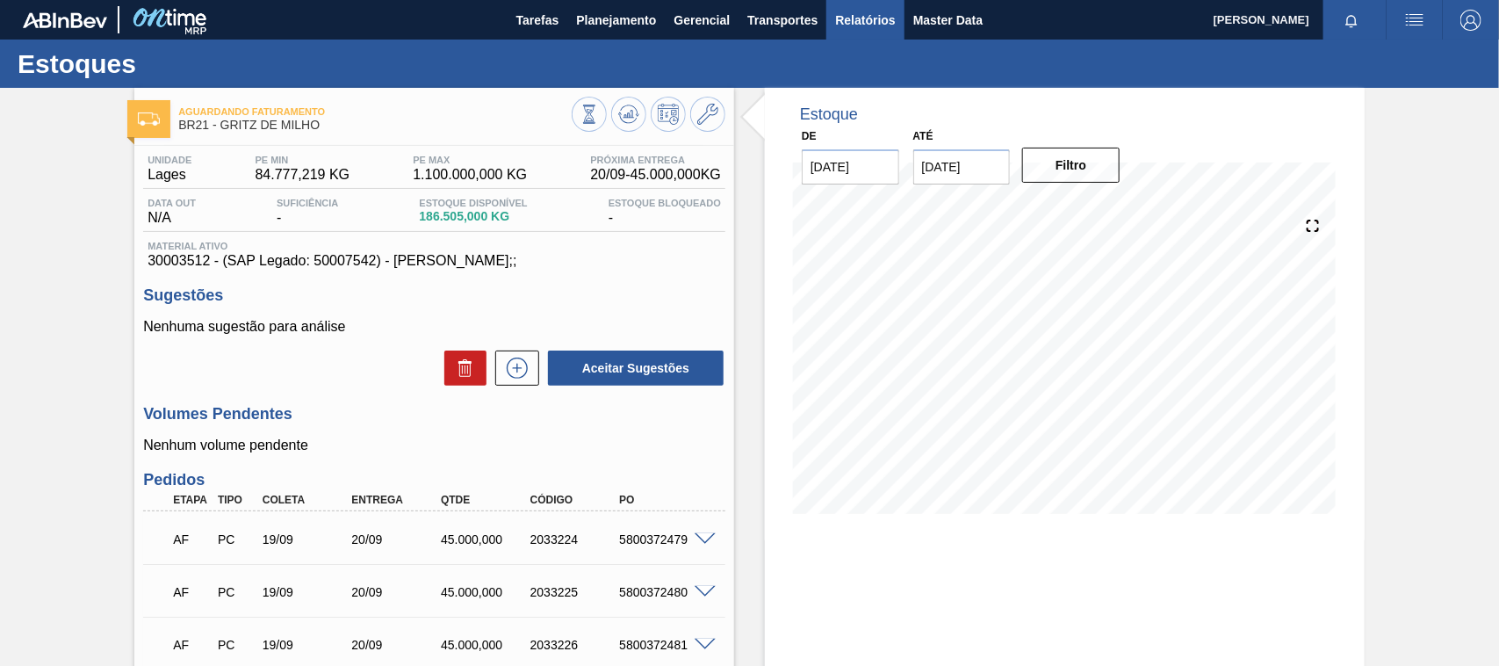
click at [867, 20] on span "Relatórios" at bounding box center [865, 20] width 60 height 21
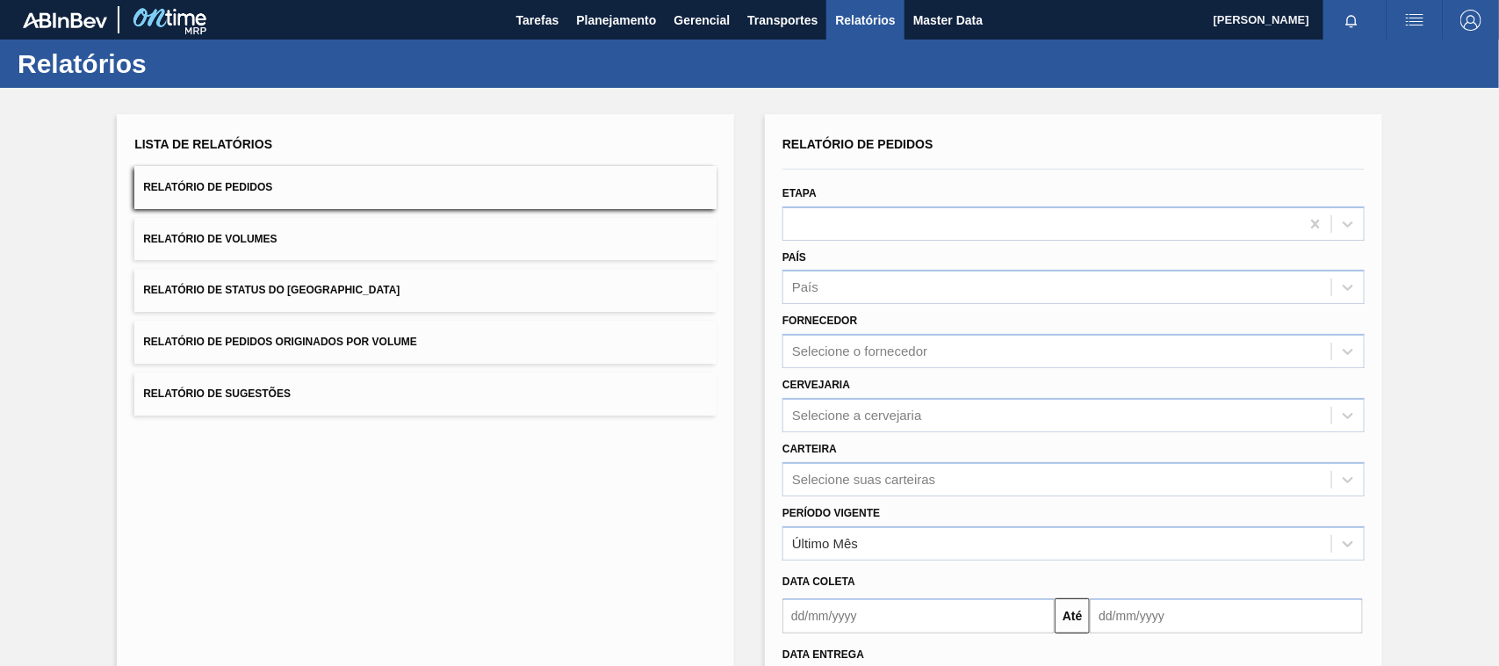
click at [401, 341] on span "Relatório de Pedidos Originados por Volume" at bounding box center [280, 341] width 274 height 12
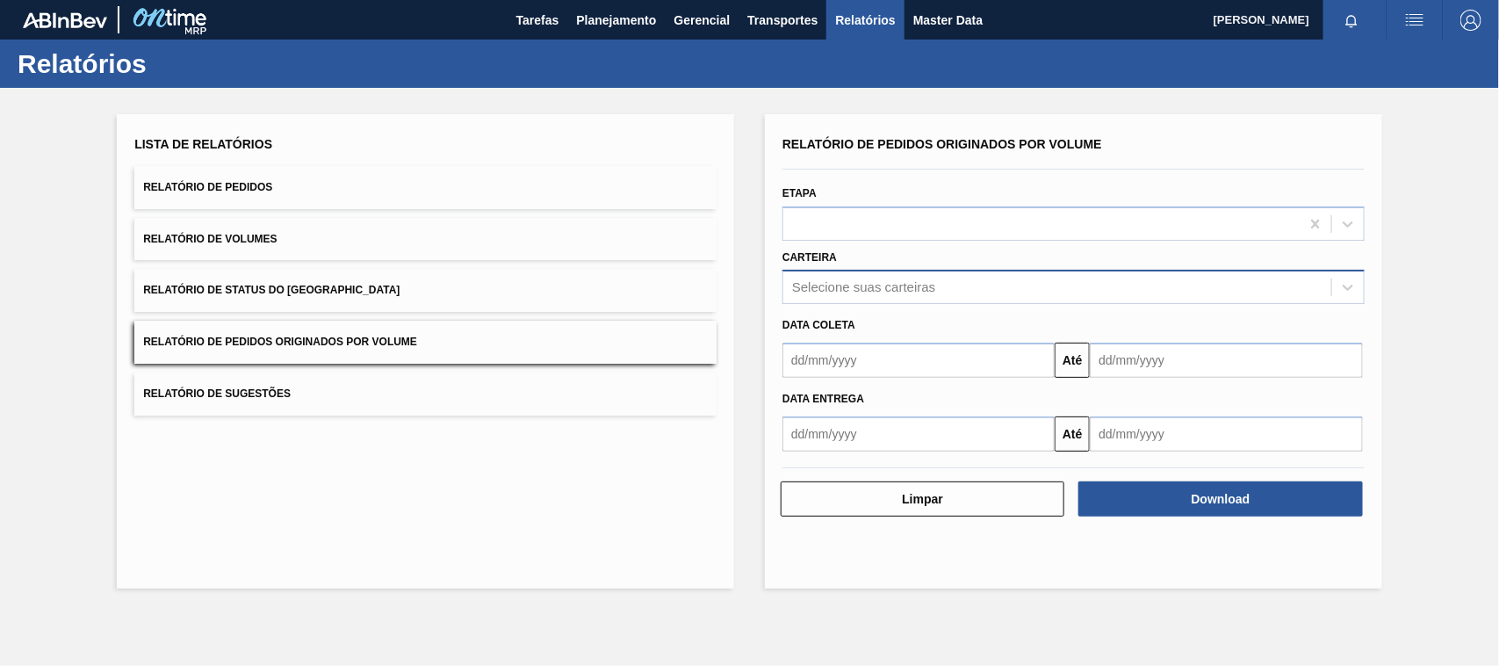
click at [824, 285] on div "Selecione suas carteiras" at bounding box center [863, 287] width 143 height 15
type input "adju"
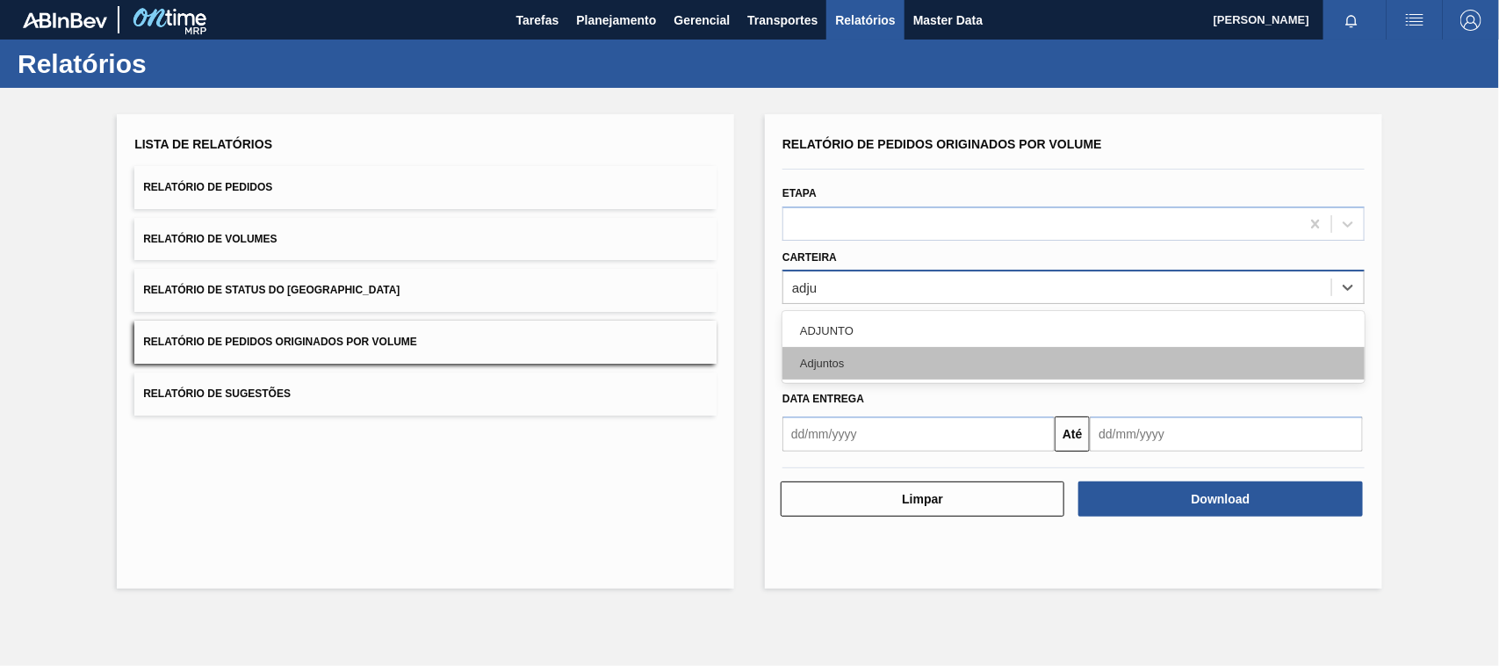
click at [835, 365] on div "Adjuntos" at bounding box center [1073, 363] width 582 height 32
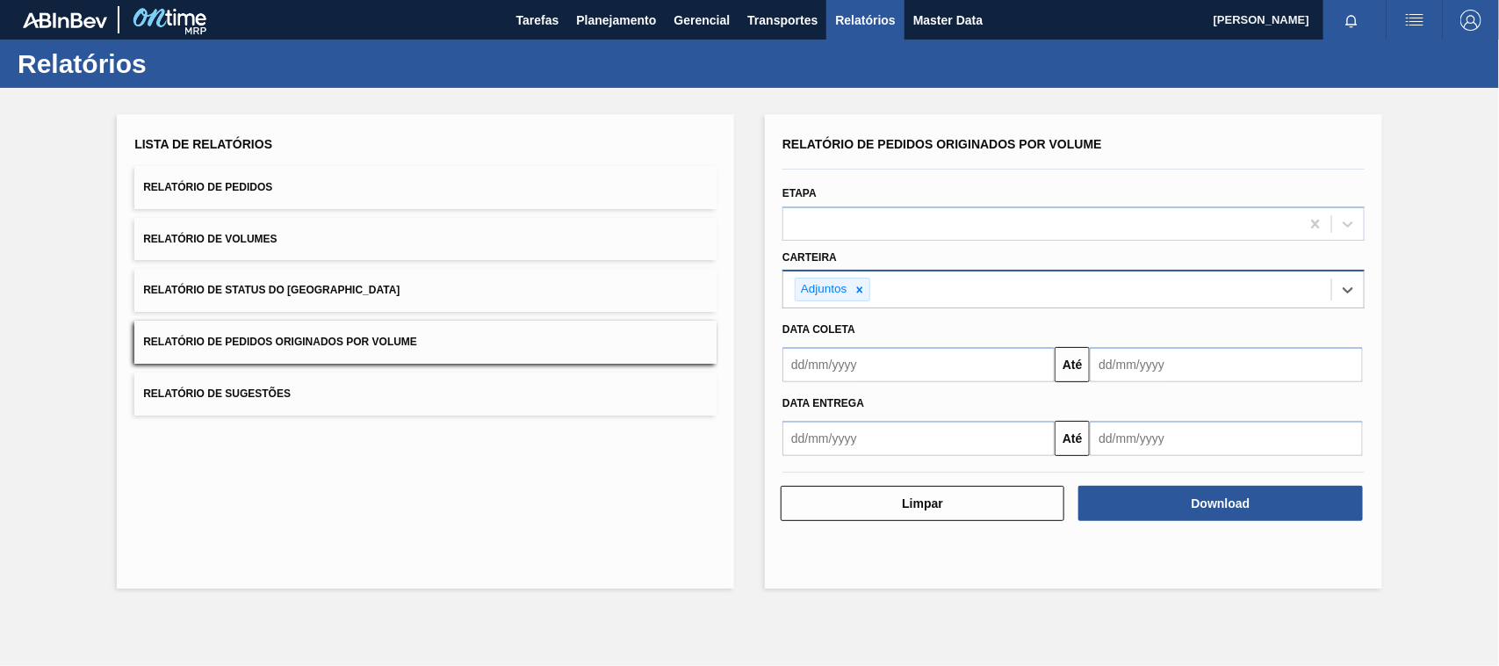
click at [859, 369] on input "text" at bounding box center [918, 364] width 272 height 35
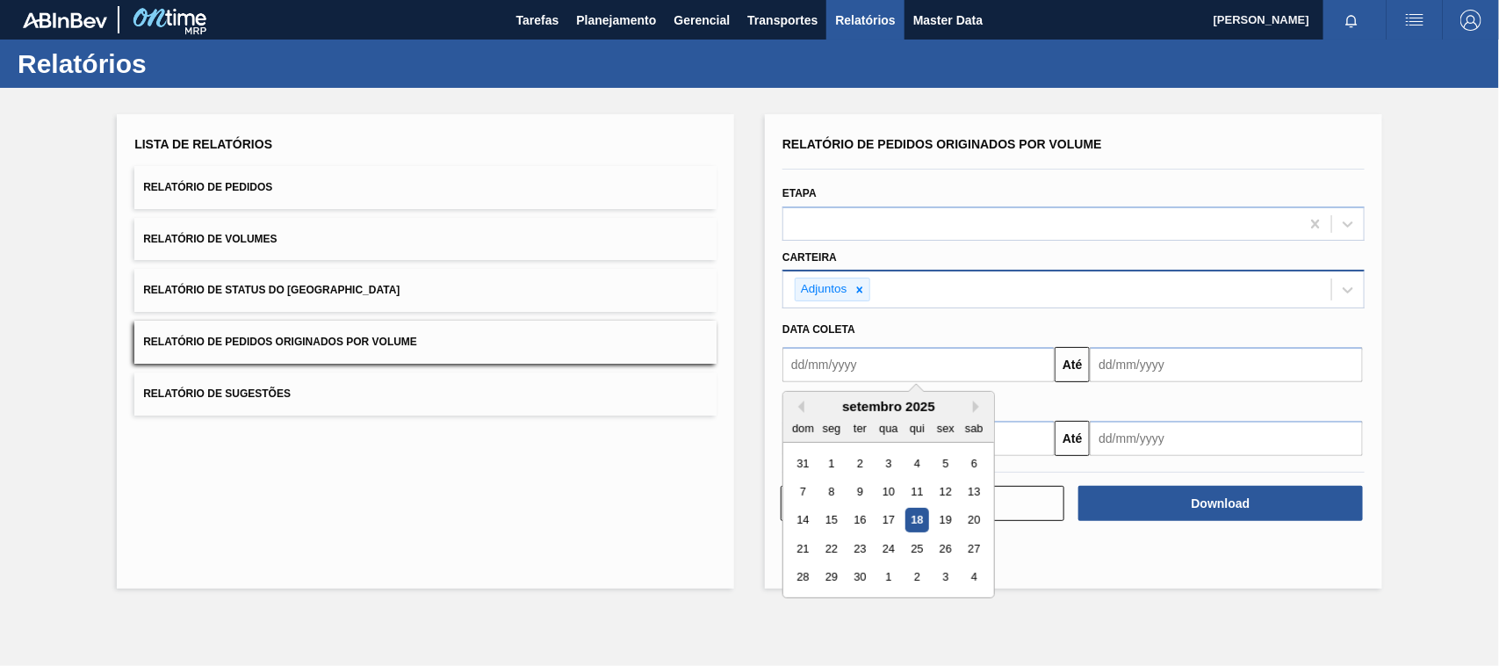
type input "01/01/2025"
click at [893, 459] on div "1" at bounding box center [888, 463] width 24 height 24
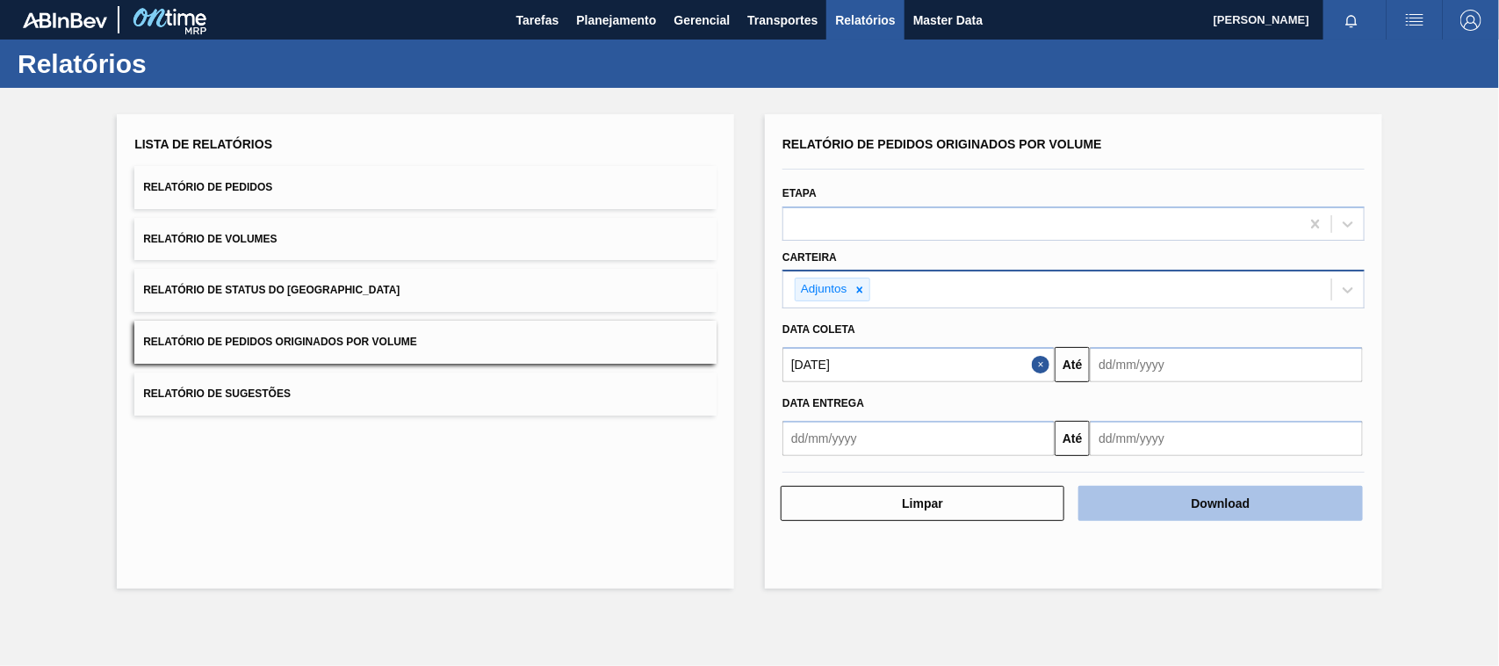
click at [1151, 506] on button "Download" at bounding box center [1220, 503] width 284 height 35
